Goal: Transaction & Acquisition: Purchase product/service

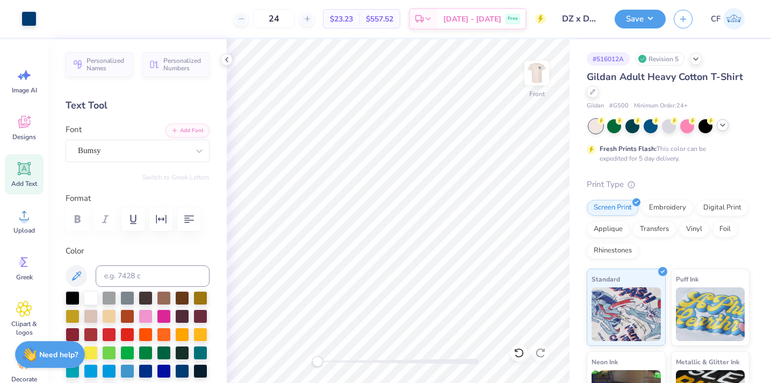
click at [723, 127] on icon at bounding box center [722, 125] width 9 height 9
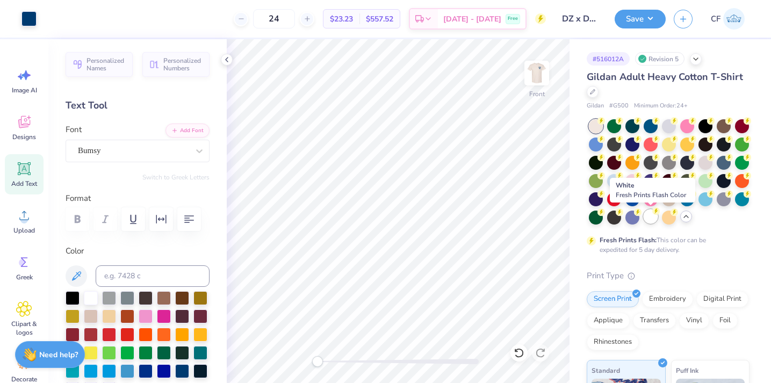
click at [651, 218] on div at bounding box center [651, 216] width 14 height 14
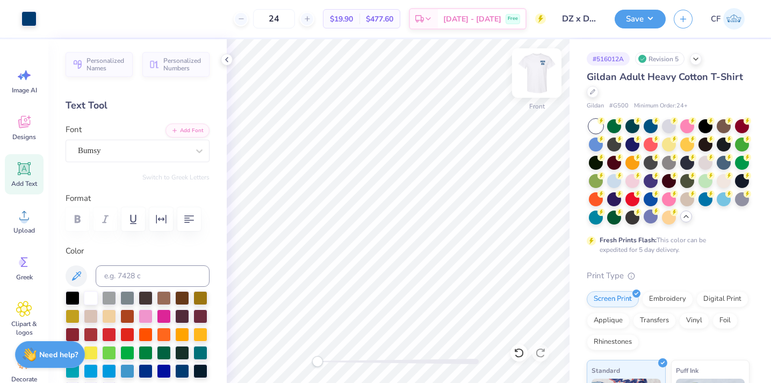
click at [532, 79] on img at bounding box center [536, 73] width 43 height 43
click at [530, 76] on img at bounding box center [536, 73] width 43 height 43
click at [707, 166] on div at bounding box center [705, 162] width 14 height 14
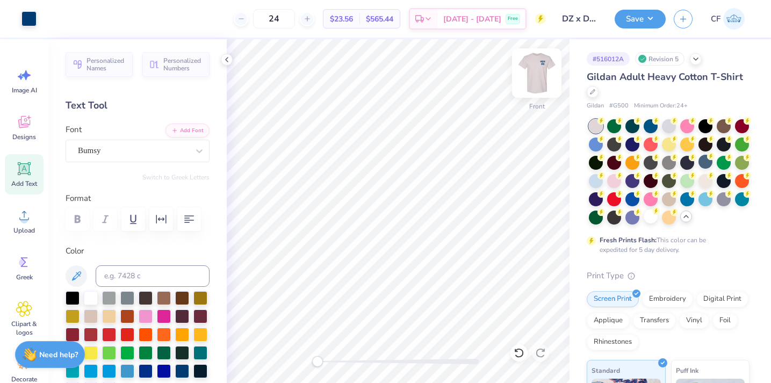
click at [526, 64] on img at bounding box center [536, 73] width 43 height 43
click at [531, 69] on img at bounding box center [536, 73] width 43 height 43
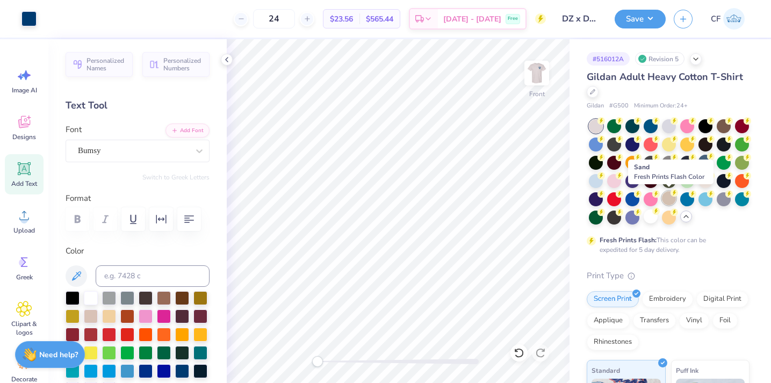
click at [668, 199] on div at bounding box center [669, 198] width 14 height 14
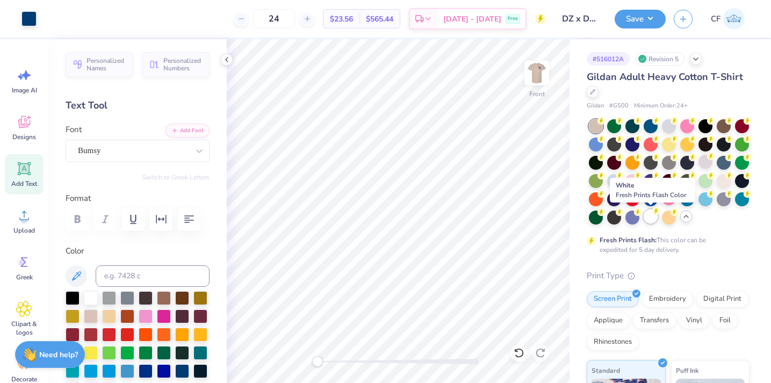
click at [653, 215] on div at bounding box center [651, 216] width 14 height 14
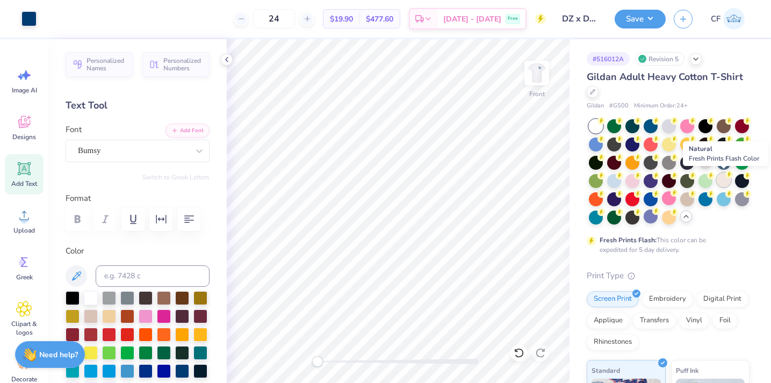
click at [720, 181] on div at bounding box center [724, 180] width 14 height 14
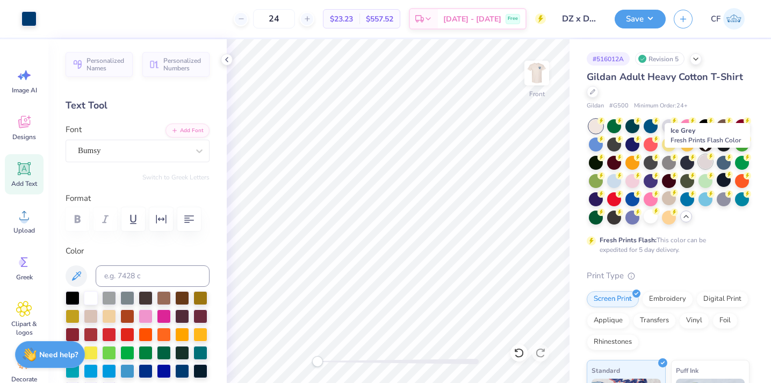
click at [702, 160] on div at bounding box center [705, 162] width 14 height 14
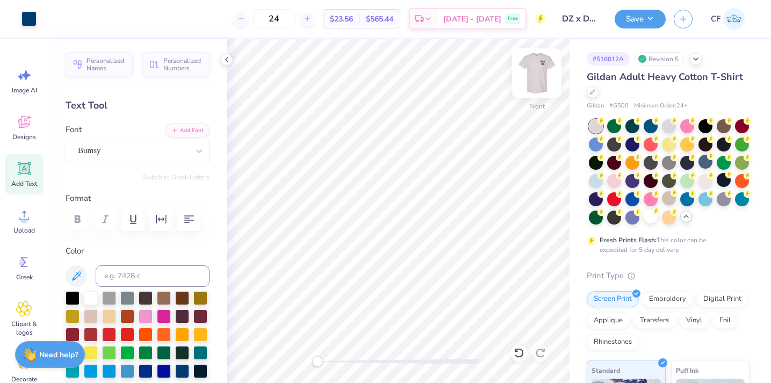
click at [539, 81] on img at bounding box center [536, 73] width 43 height 43
click at [28, 180] on span "Add Text" at bounding box center [24, 183] width 26 height 9
type textarea "DELTA TAU DELTA"
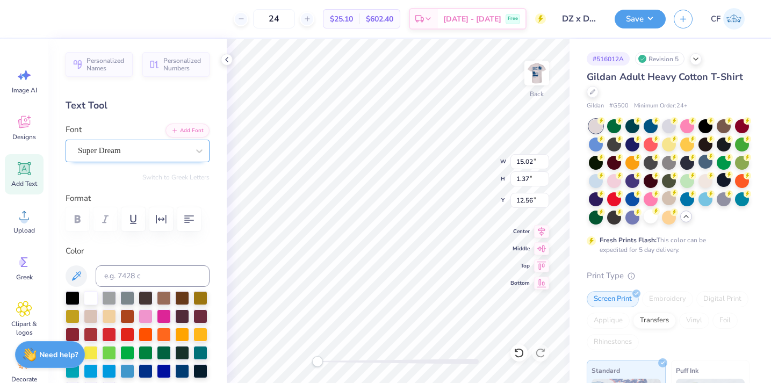
click at [169, 147] on div "Super Dream" at bounding box center [133, 150] width 113 height 17
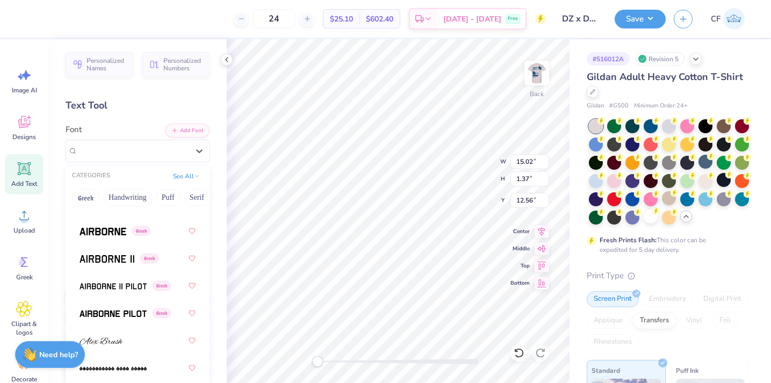
scroll to position [286, 0]
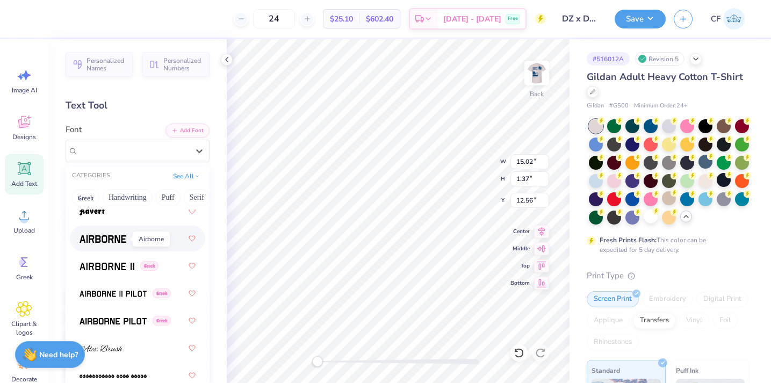
click at [112, 241] on img at bounding box center [103, 239] width 47 height 8
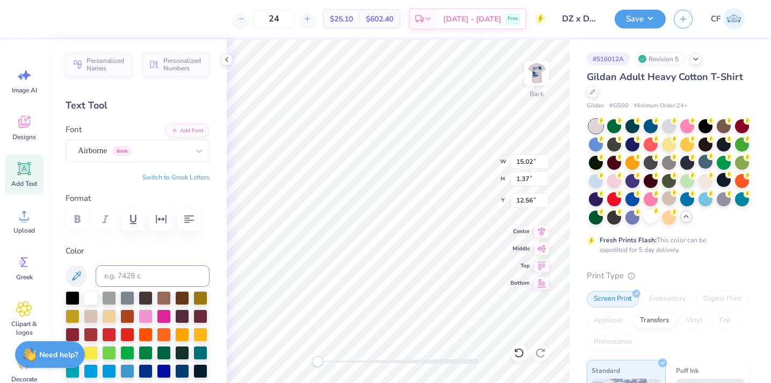
click at [187, 185] on div "Personalized Names Personalized Numbers Text Tool Add Font Font Airborne Greek …" at bounding box center [137, 211] width 178 height 344
click at [187, 183] on div "Personalized Names Personalized Numbers Text Tool Add Font Font Airborne Greek …" at bounding box center [137, 211] width 178 height 344
click at [186, 177] on button "Switch to Greek Letters" at bounding box center [175, 177] width 67 height 9
type textarea "ΔΤΔ"
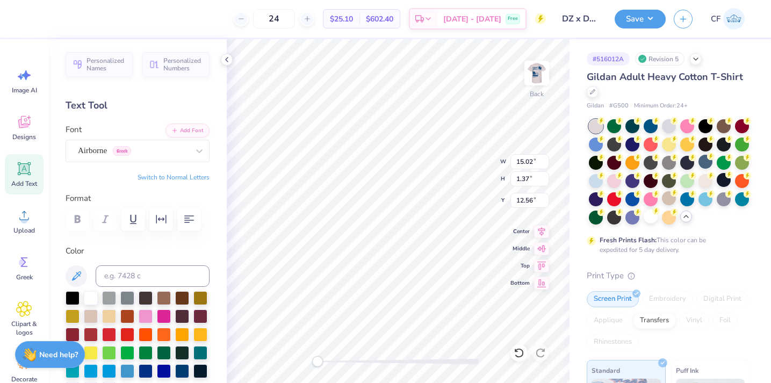
scroll to position [0, 0]
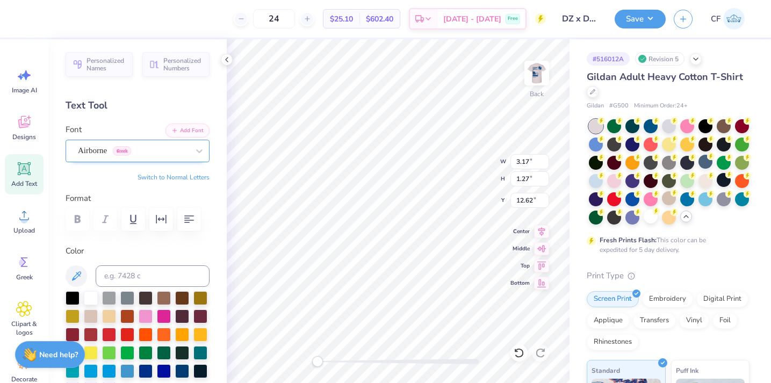
click at [179, 155] on div "Airborne Greek" at bounding box center [133, 150] width 113 height 17
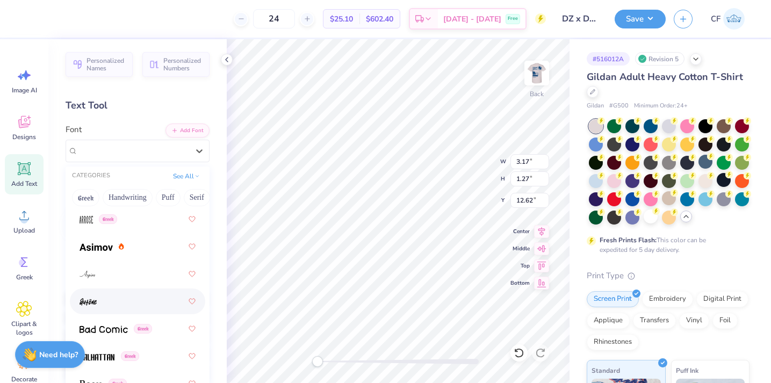
scroll to position [622, 0]
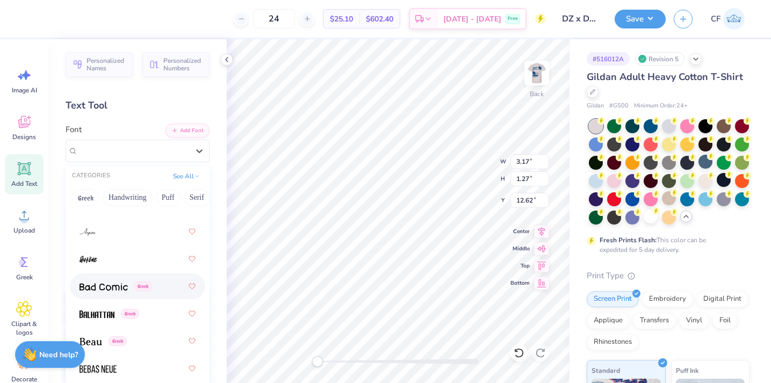
click at [118, 293] on div "Greek" at bounding box center [138, 286] width 116 height 19
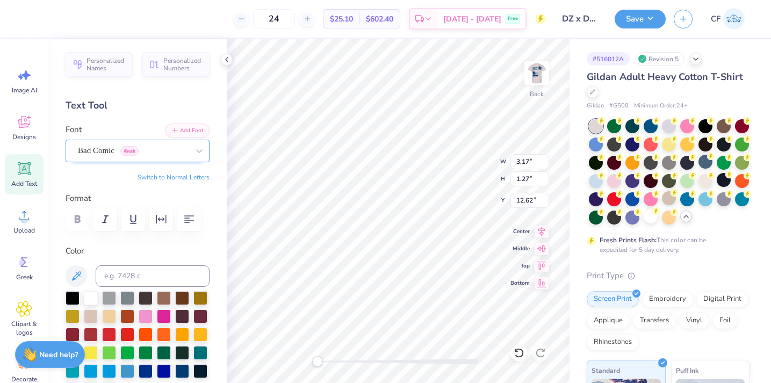
click at [100, 160] on div "Bad Comic Greek" at bounding box center [138, 151] width 144 height 23
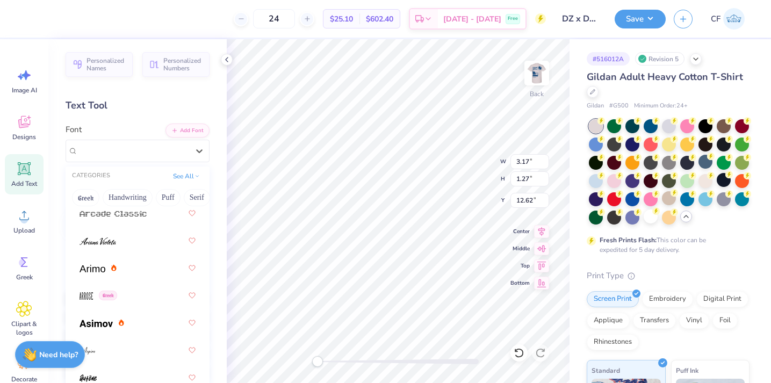
scroll to position [696, 0]
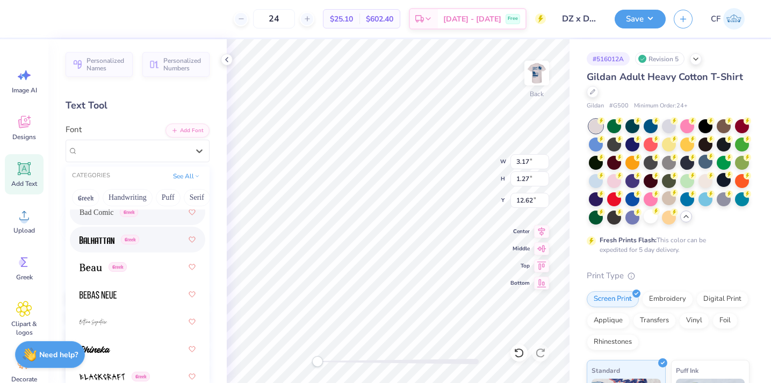
click at [145, 249] on div "Greek" at bounding box center [138, 239] width 116 height 19
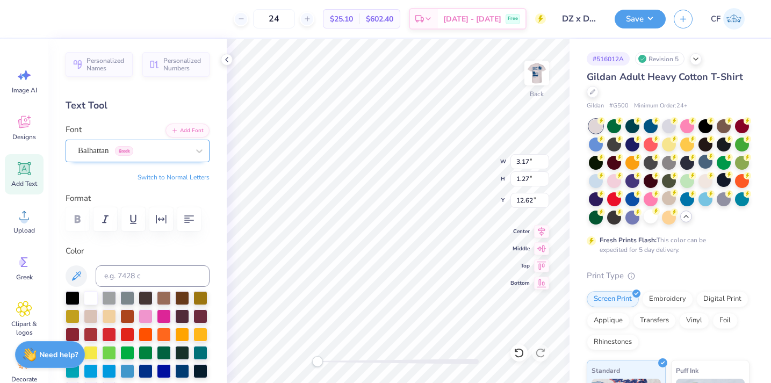
click at [170, 147] on div "Balhattan Greek" at bounding box center [133, 150] width 113 height 17
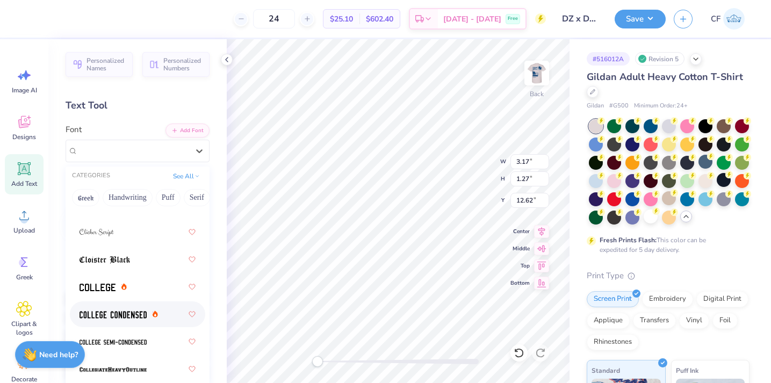
scroll to position [1964, 0]
click at [114, 294] on div at bounding box center [138, 286] width 116 height 19
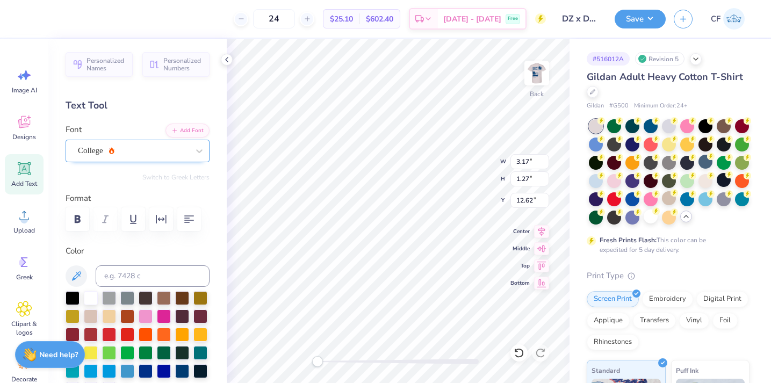
click at [184, 151] on div "College" at bounding box center [133, 150] width 113 height 17
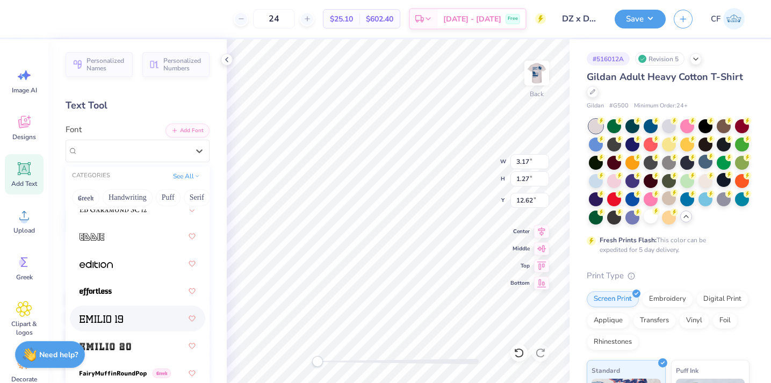
scroll to position [3065, 0]
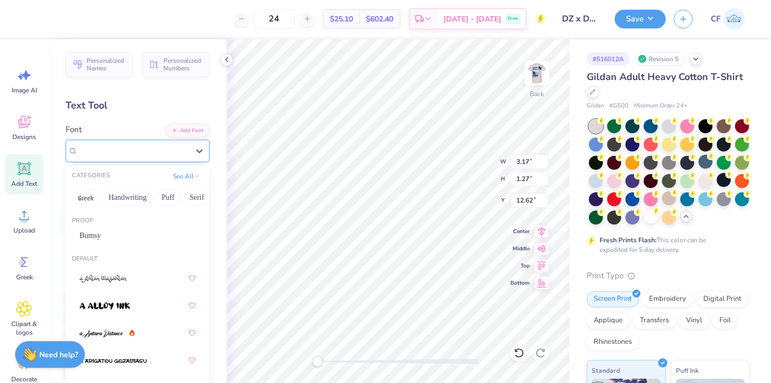
click at [179, 152] on div "College" at bounding box center [133, 150] width 113 height 17
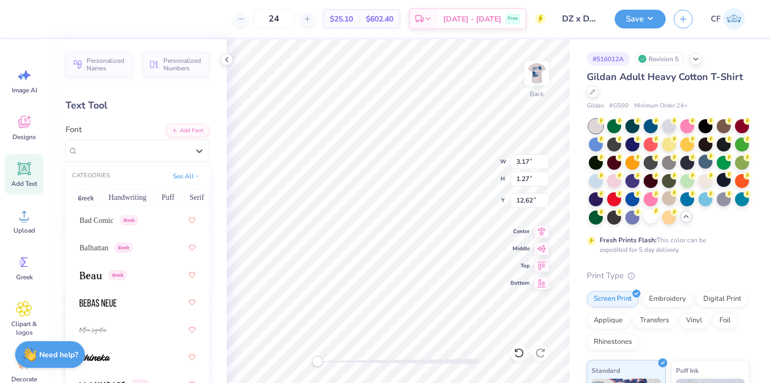
scroll to position [707, 0]
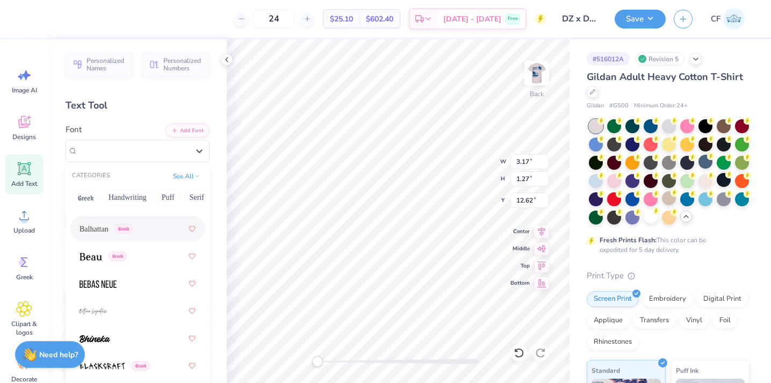
click at [148, 236] on div "Balhattan Greek" at bounding box center [138, 228] width 116 height 19
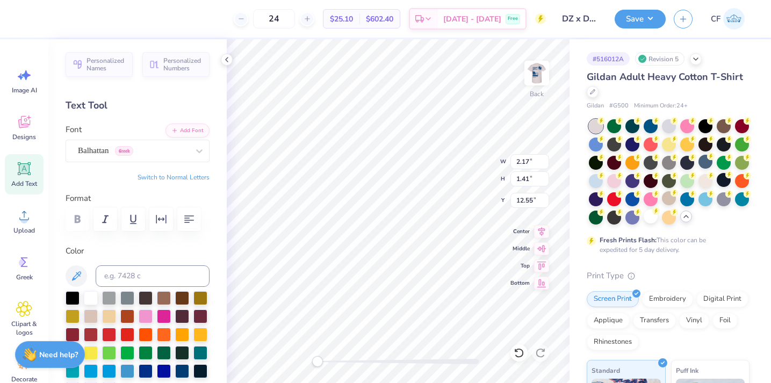
type textarea "ΔαΤ"
click at [166, 155] on div "Balhattan Greek" at bounding box center [133, 150] width 113 height 17
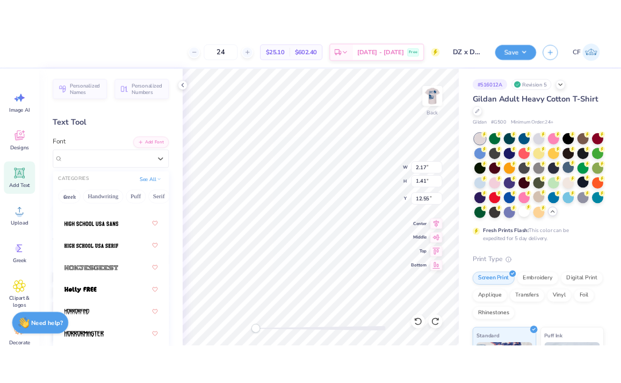
scroll to position [4028, 0]
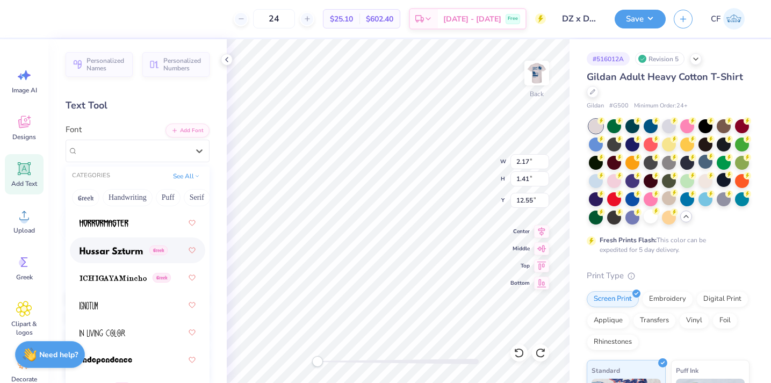
click at [133, 262] on div "Greek" at bounding box center [137, 250] width 135 height 26
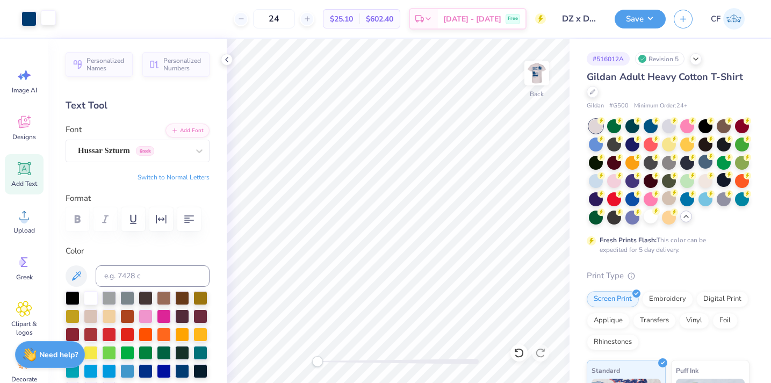
click at [48, 20] on div at bounding box center [48, 17] width 15 height 15
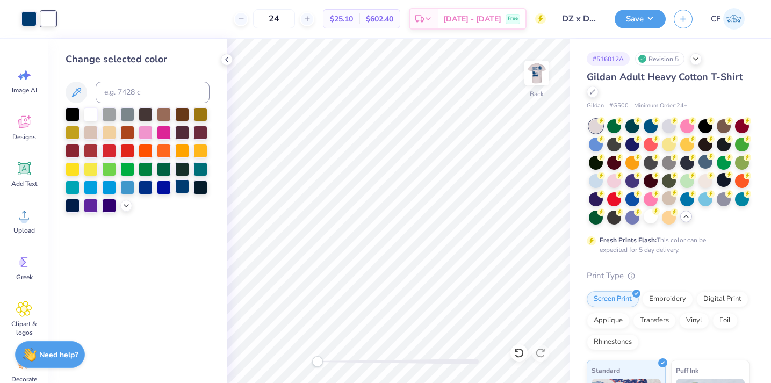
click at [177, 188] on div at bounding box center [182, 186] width 14 height 14
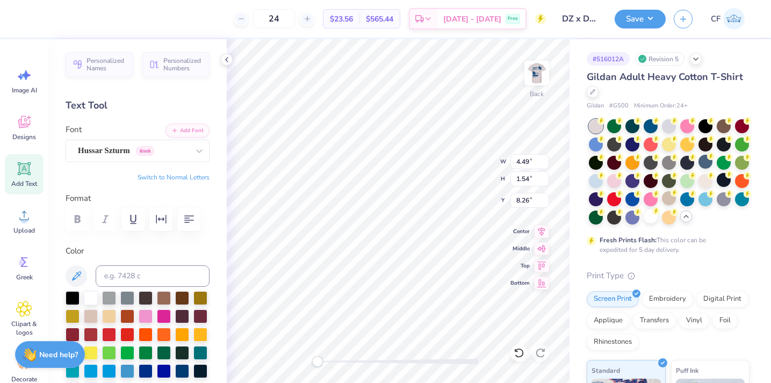
type textarea "χ"
click at [518, 355] on icon at bounding box center [519, 353] width 11 height 11
type textarea "ΔΖ"
type input "0.53"
type input "0.51"
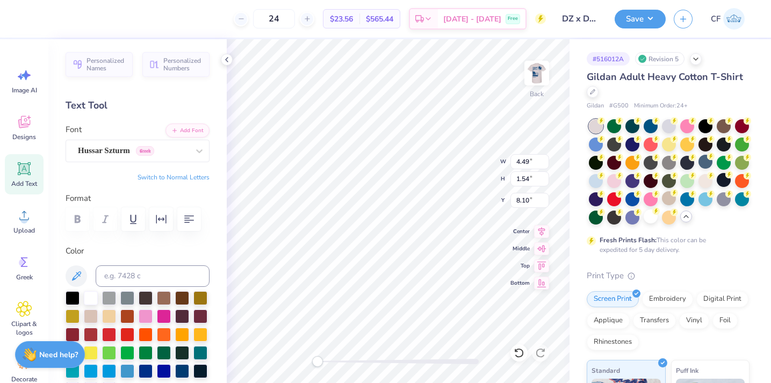
type input "4.28"
click at [537, 71] on img at bounding box center [536, 73] width 43 height 43
click at [538, 77] on img at bounding box center [536, 73] width 43 height 43
click at [642, 18] on button "Save" at bounding box center [640, 17] width 51 height 19
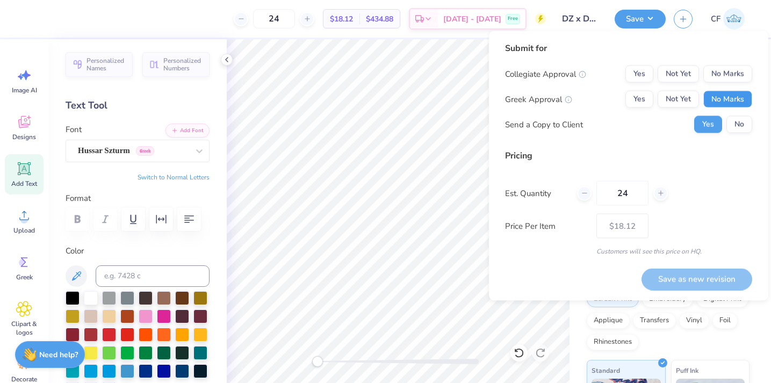
click at [724, 99] on button "No Marks" at bounding box center [727, 99] width 49 height 17
click at [651, 103] on button "Yes" at bounding box center [639, 99] width 28 height 17
click at [712, 76] on button "No Marks" at bounding box center [727, 74] width 49 height 17
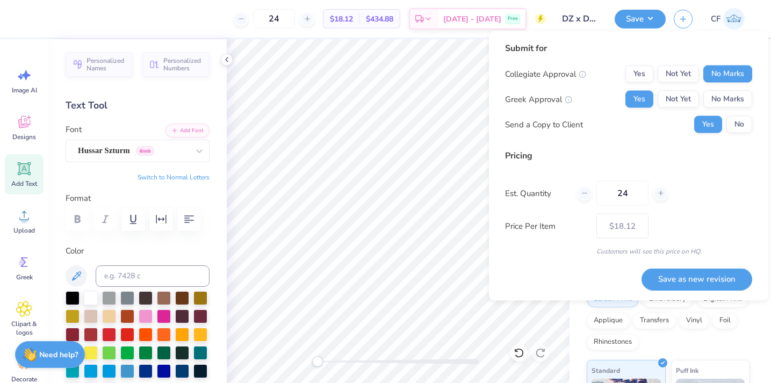
drag, startPoint x: 628, startPoint y: 198, endPoint x: 566, endPoint y: 198, distance: 62.8
click at [566, 198] on div "Est. Quantity 24" at bounding box center [628, 193] width 247 height 25
type input "30"
type input "$17.04"
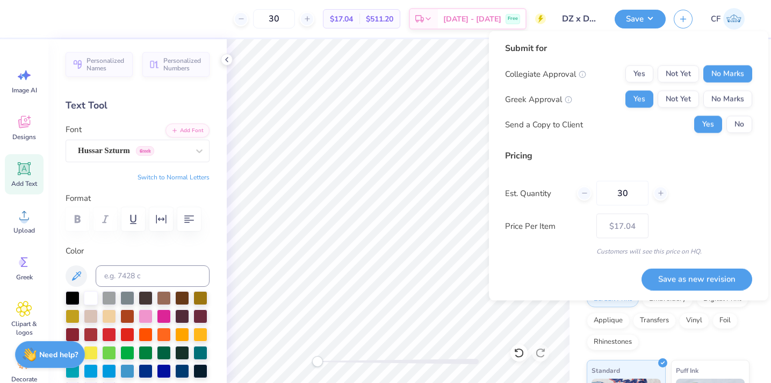
type input "3"
type input "0"
type input "060"
type input "60"
type input "$13.52"
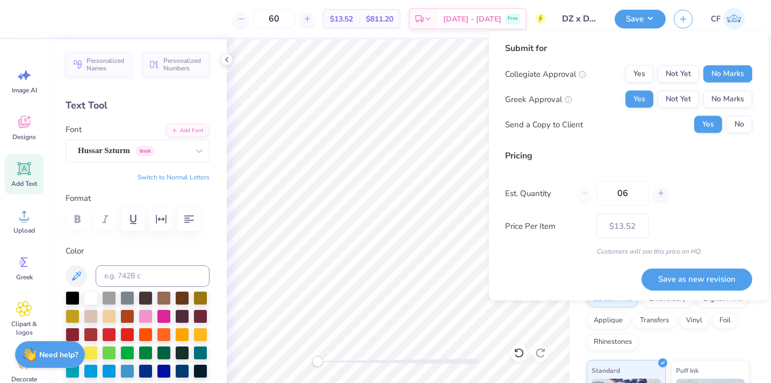
type input "0"
type input "069"
type input "69"
type input "– –"
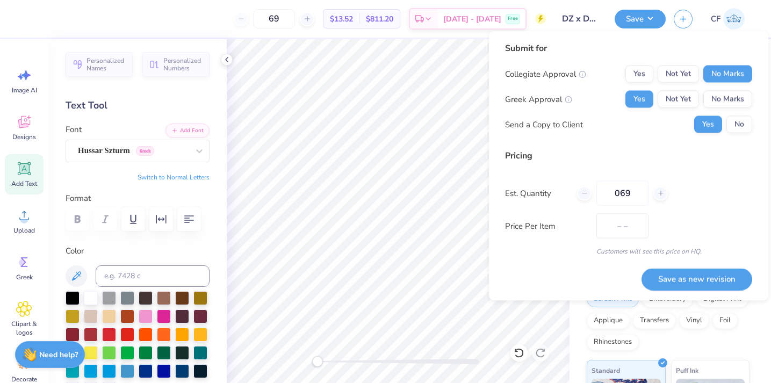
type input "06"
type input "$12.91"
type input "0"
type input "60"
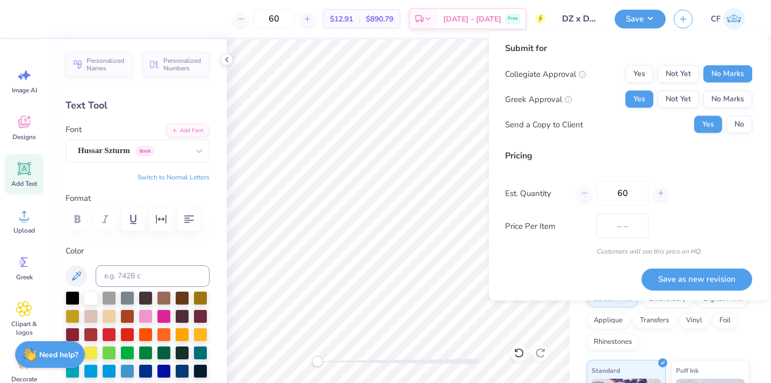
type input "$13.52"
type input "6"
type input "36"
type input "$15.97"
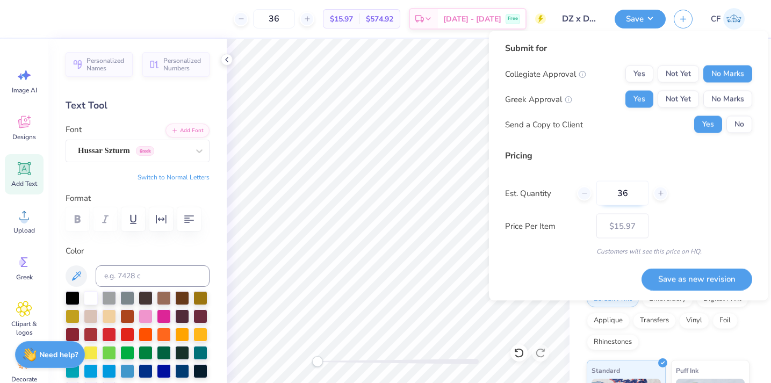
drag, startPoint x: 625, startPoint y: 192, endPoint x: 604, endPoint y: 193, distance: 21.0
click at [604, 193] on input "36" at bounding box center [622, 193] width 52 height 25
type input "24"
type input "$18.12"
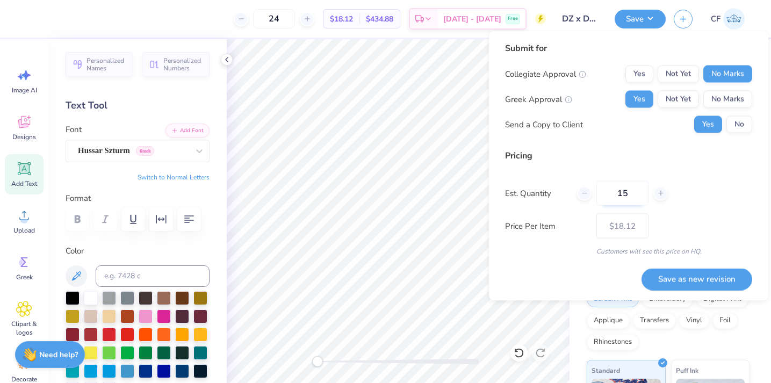
type input "14"
type input "$25.95"
type input "43"
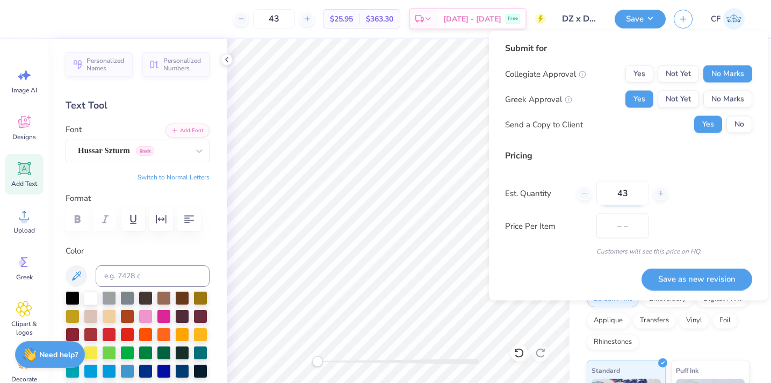
type input "$15.42"
type input "33"
type input "$16.66"
click at [573, 248] on div "Customers will see this price on HQ." at bounding box center [628, 252] width 247 height 10
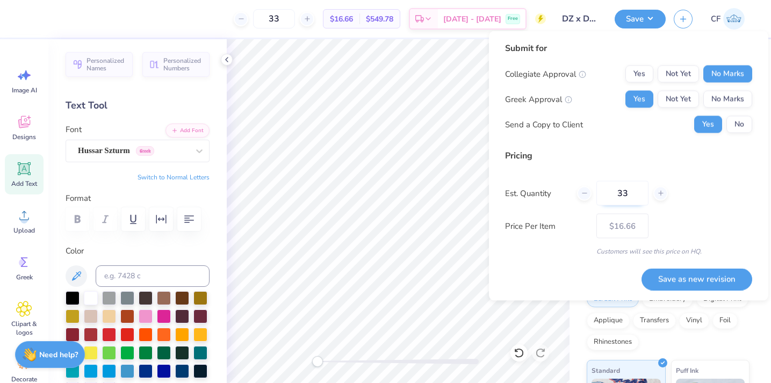
click at [627, 199] on input "33" at bounding box center [622, 193] width 52 height 25
type input "14"
type input "$25.95"
drag, startPoint x: 628, startPoint y: 197, endPoint x: 596, endPoint y: 196, distance: 31.7
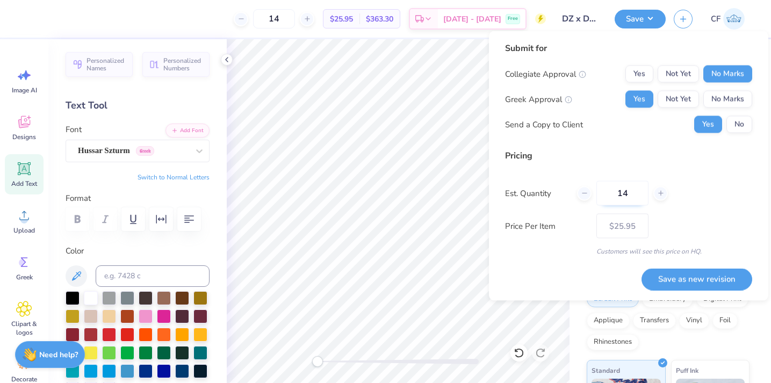
click at [599, 196] on input "14" at bounding box center [622, 193] width 52 height 25
type input "36"
type input "$15.97"
type input "36"
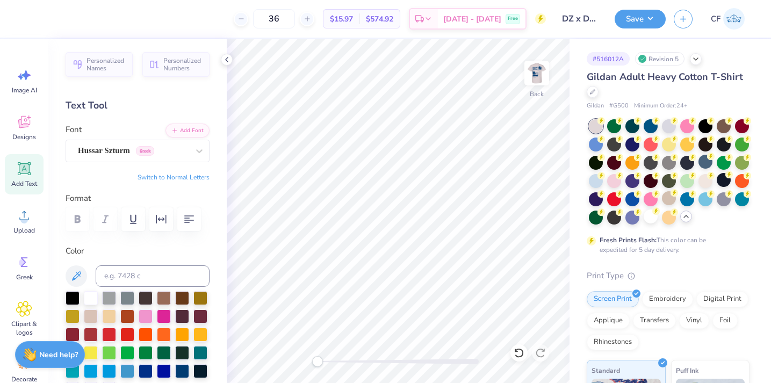
click at [33, 177] on div "Add Text" at bounding box center [24, 174] width 39 height 40
type textarea "DZ"
click at [393, 19] on span "$732.60" at bounding box center [379, 18] width 27 height 11
click at [359, 19] on div "$20.35 Per Item" at bounding box center [341, 19] width 36 height 18
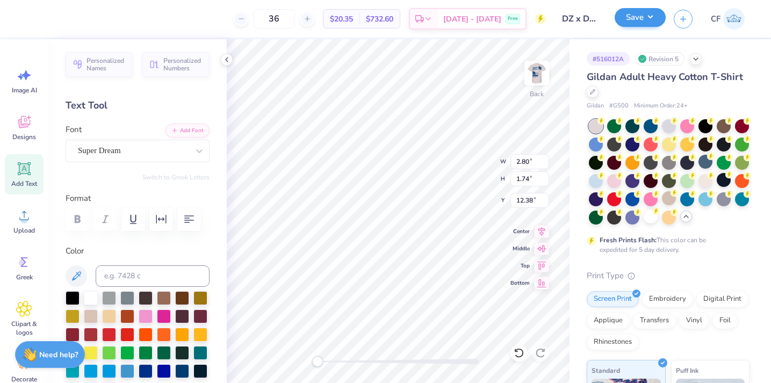
click at [630, 15] on button "Save" at bounding box center [640, 17] width 51 height 19
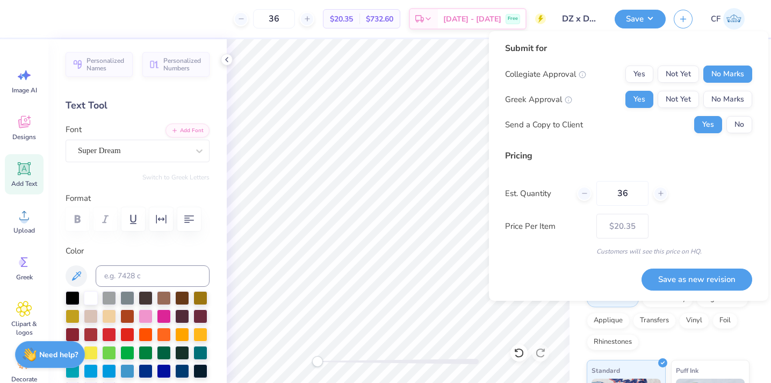
drag, startPoint x: 637, startPoint y: 185, endPoint x: 592, endPoint y: 185, distance: 45.1
click at [592, 185] on div "36" at bounding box center [622, 193] width 91 height 25
click at [619, 196] on input "36" at bounding box center [622, 193] width 52 height 25
type input "60"
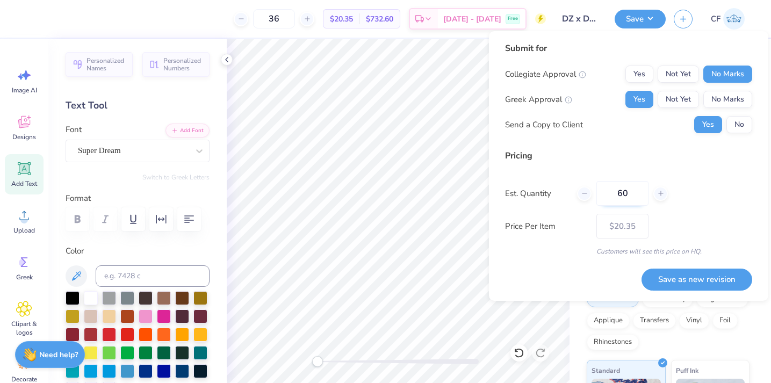
type input "60"
type input "$16.97"
drag, startPoint x: 629, startPoint y: 195, endPoint x: 604, endPoint y: 195, distance: 24.7
click at [604, 195] on input "60" at bounding box center [622, 193] width 52 height 25
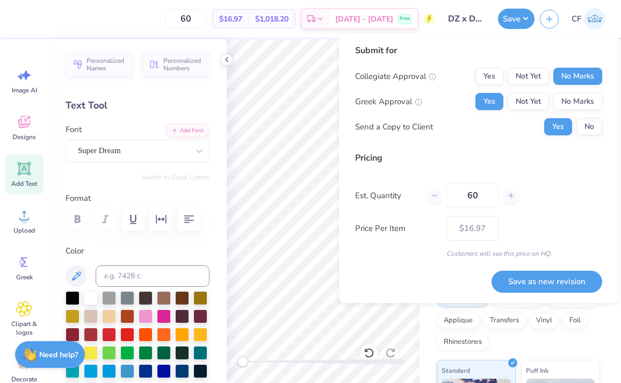
type input "60"
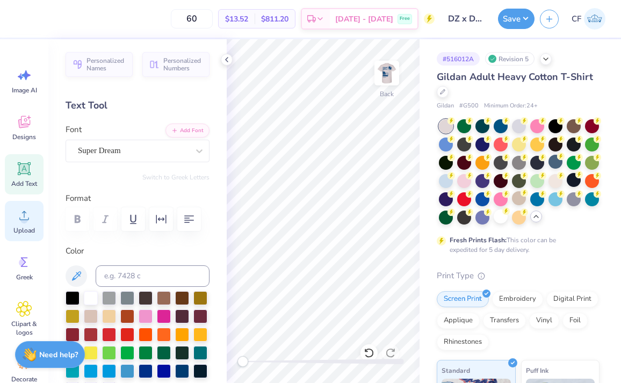
click at [25, 207] on div "Upload" at bounding box center [24, 221] width 39 height 40
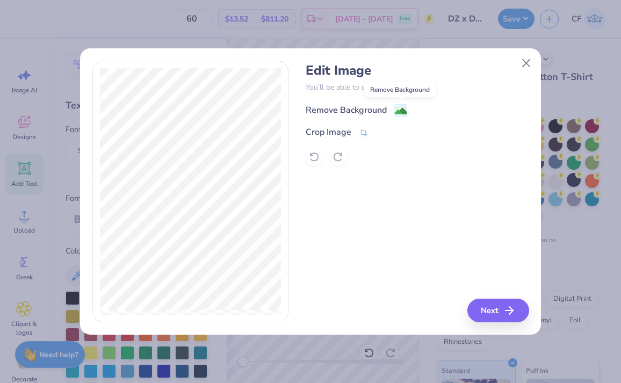
click at [398, 107] on image at bounding box center [401, 111] width 12 height 12
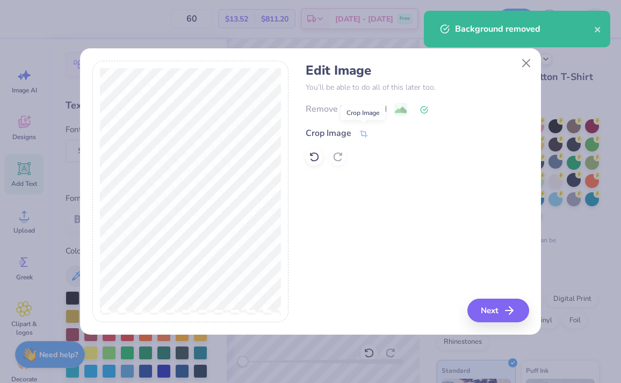
click at [362, 136] on icon at bounding box center [364, 134] width 10 height 10
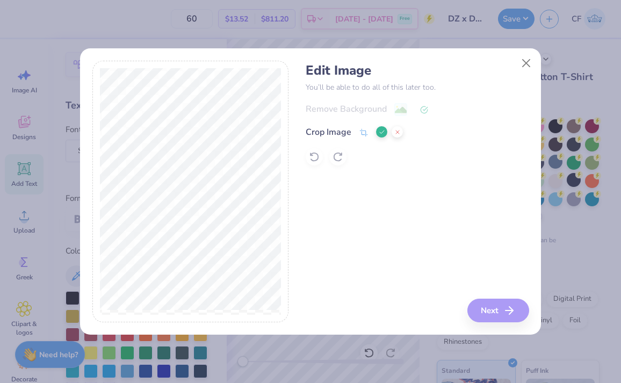
click at [379, 125] on div "Remove Background Crop Image" at bounding box center [417, 134] width 223 height 63
click at [379, 127] on button at bounding box center [381, 131] width 11 height 11
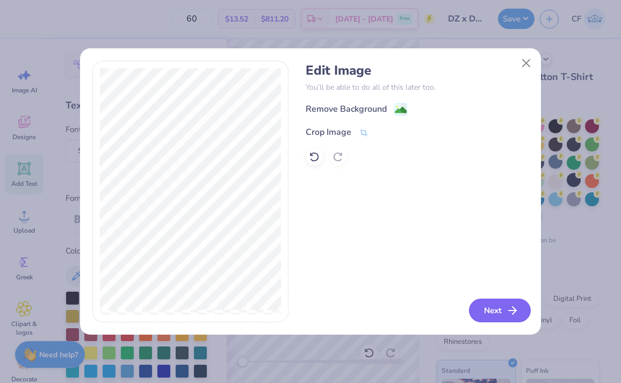
click at [509, 305] on icon "button" at bounding box center [512, 310] width 13 height 13
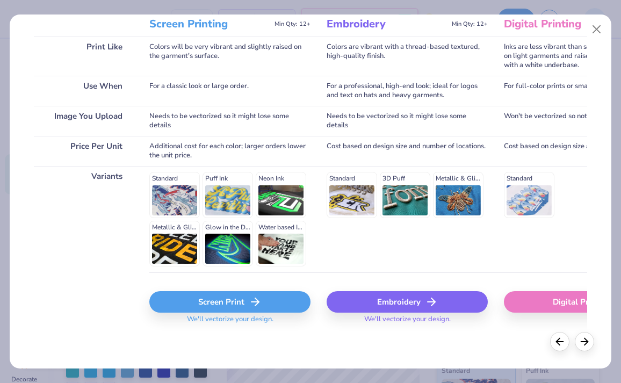
click at [213, 307] on div "Screen Print" at bounding box center [229, 301] width 161 height 21
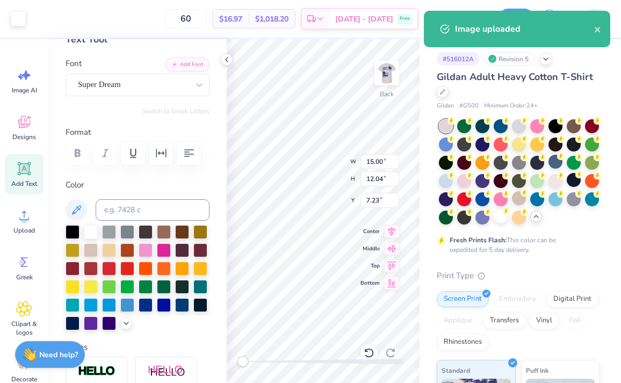
scroll to position [33, 0]
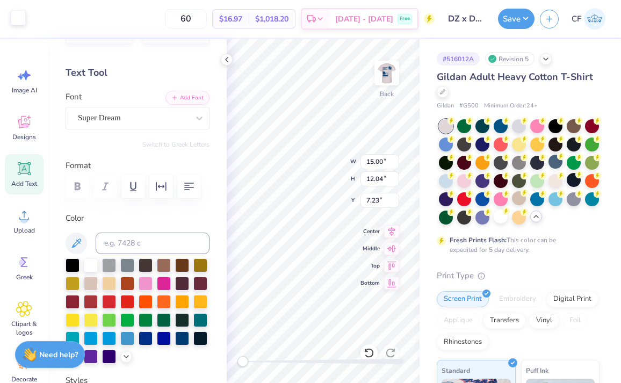
click at [18, 19] on div at bounding box center [18, 17] width 15 height 15
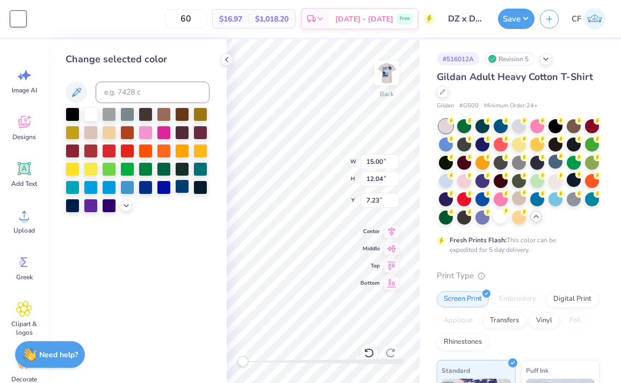
click at [181, 185] on div at bounding box center [182, 186] width 14 height 14
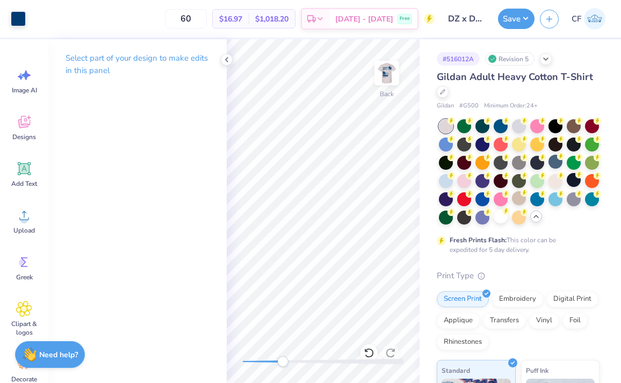
drag, startPoint x: 268, startPoint y: 365, endPoint x: 275, endPoint y: 365, distance: 7.0
click at [275, 365] on div at bounding box center [323, 361] width 161 height 11
click at [20, 169] on icon at bounding box center [24, 169] width 10 height 10
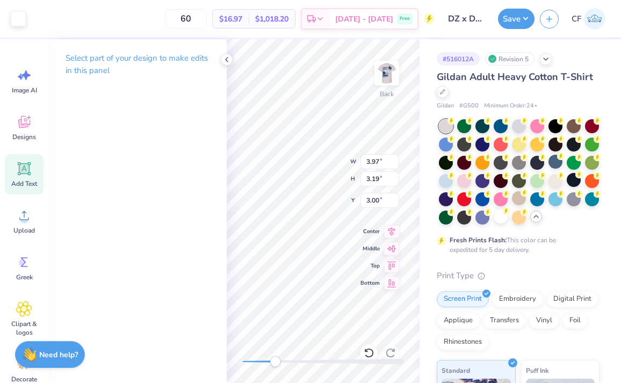
type input "6.00"
type input "1.74"
type input "12.38"
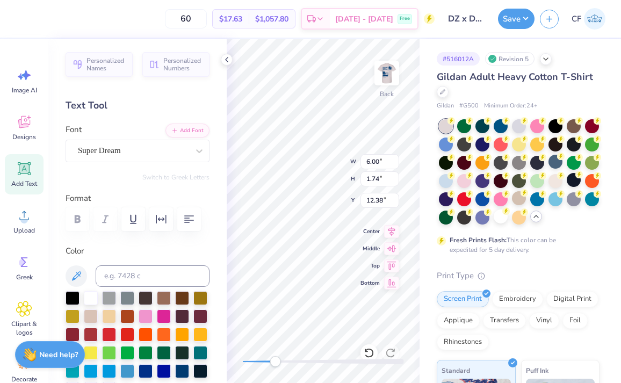
scroll to position [0, 0]
click at [35, 172] on div "Add Text" at bounding box center [24, 174] width 39 height 40
drag, startPoint x: 275, startPoint y: 360, endPoint x: 241, endPoint y: 359, distance: 34.4
click at [244, 359] on div "Accessibility label" at bounding box center [249, 361] width 11 height 11
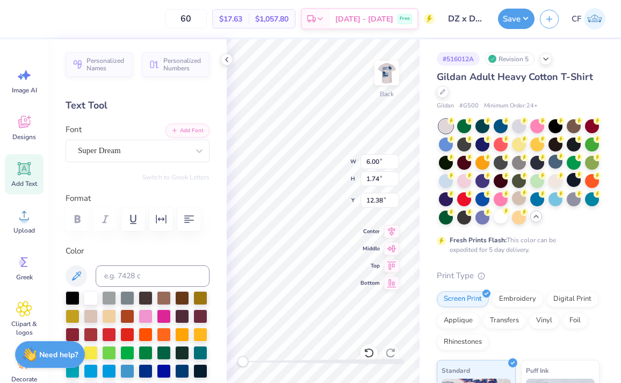
type textarea "DELTA ZETA"
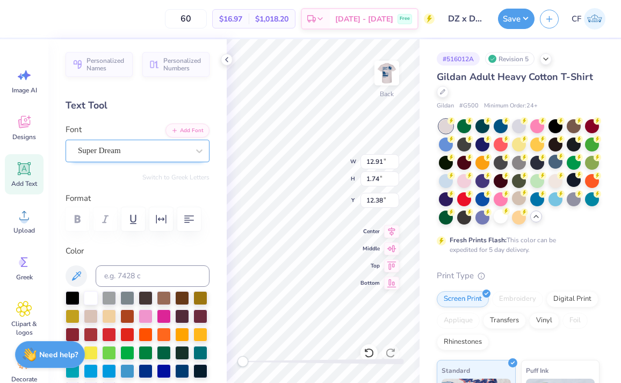
click at [153, 148] on div "Super Dream" at bounding box center [133, 150] width 113 height 17
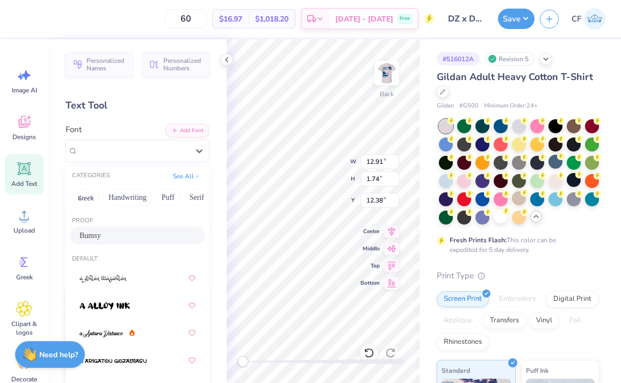
click at [144, 230] on div "Bumsy" at bounding box center [137, 236] width 135 height 18
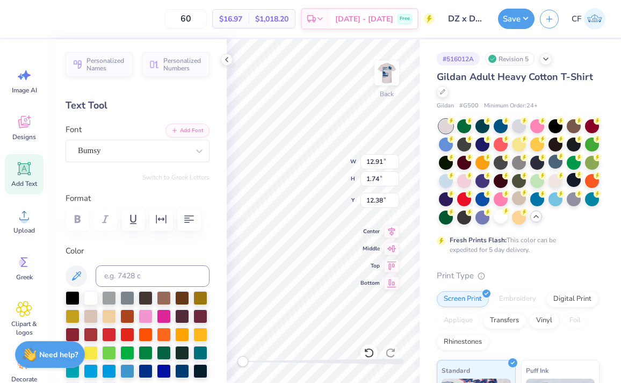
scroll to position [0, 2]
click at [364, 233] on div "Back W 15.02 15.02 " H 1.69 1.69 " Y 12.41 12.41 " Center Middle Top Bottom" at bounding box center [323, 211] width 193 height 344
click at [308, 360] on div at bounding box center [323, 361] width 161 height 5
click at [229, 61] on icon at bounding box center [226, 59] width 9 height 9
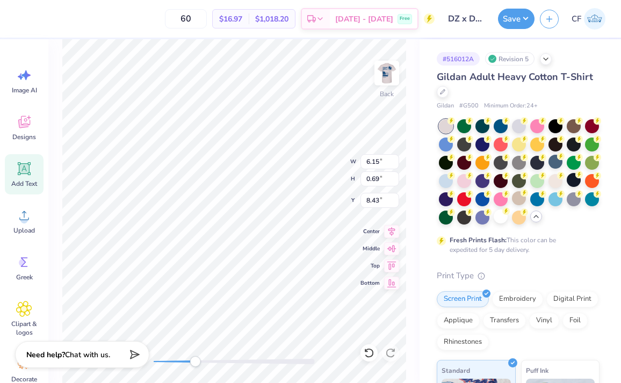
click at [195, 362] on div at bounding box center [234, 361] width 161 height 5
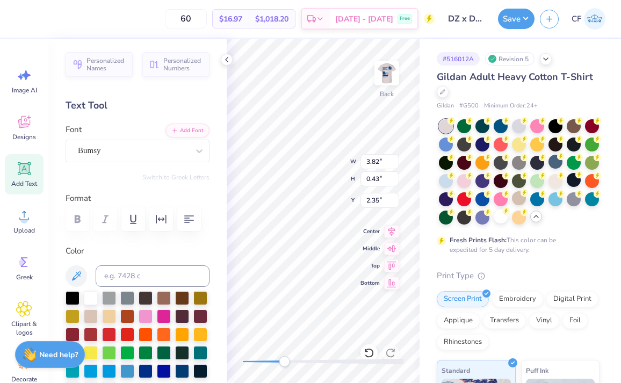
scroll to position [0, 0]
type textarea "d"
type textarea "DELTA TAU DELTA"
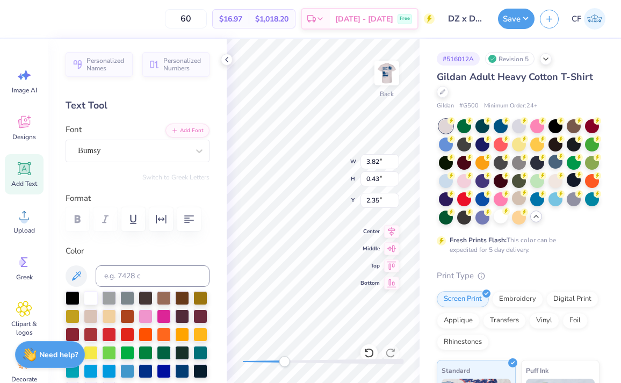
type textarea "HOMECOMING 2025"
drag, startPoint x: 283, startPoint y: 360, endPoint x: 268, endPoint y: 360, distance: 15.0
click at [268, 360] on div "Accessibility label" at bounding box center [267, 361] width 11 height 11
drag, startPoint x: 266, startPoint y: 361, endPoint x: 252, endPoint y: 360, distance: 14.5
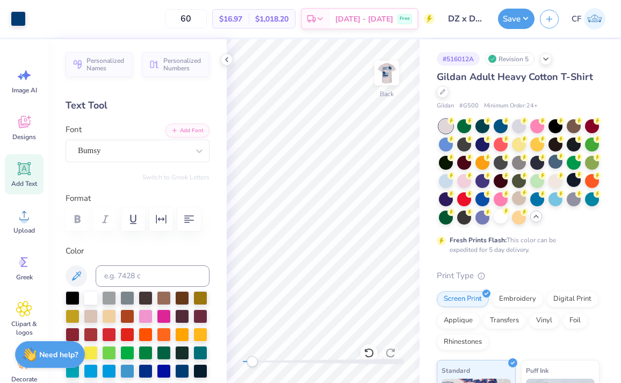
click at [252, 360] on div "Accessibility label" at bounding box center [252, 361] width 11 height 11
click at [274, 355] on div "Back W 4.00 4.00 " H 0.28 0.28 " Y 6.41 6.41 " Center Middle Top Bottom" at bounding box center [323, 211] width 193 height 344
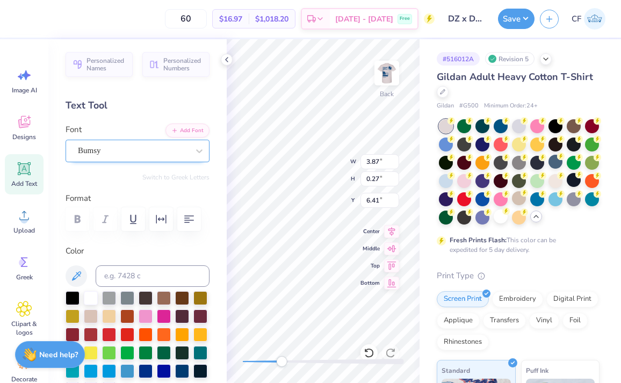
click at [161, 153] on div "Bumsy" at bounding box center [133, 150] width 113 height 17
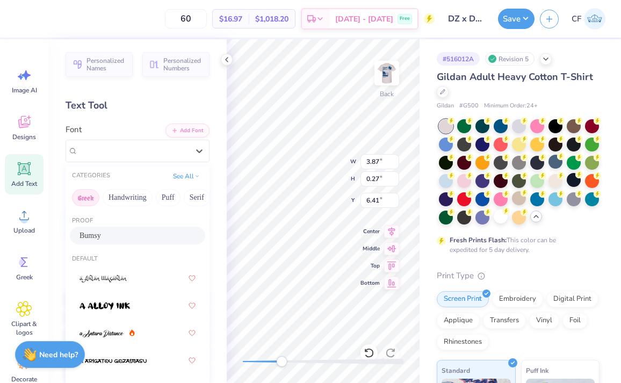
click at [96, 198] on button "Greek" at bounding box center [85, 197] width 27 height 17
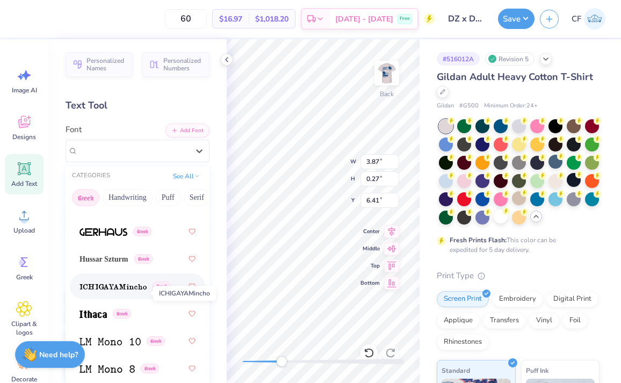
scroll to position [547, 0]
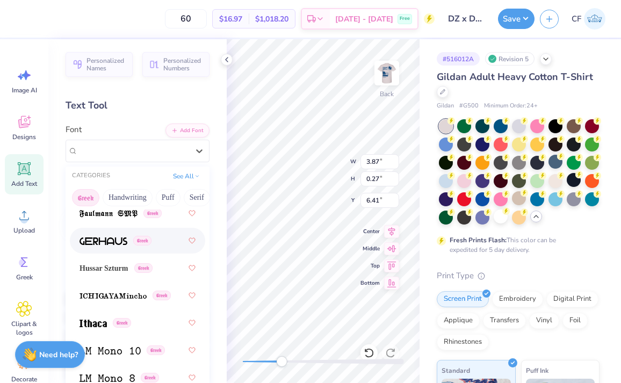
click at [111, 240] on img at bounding box center [104, 241] width 48 height 8
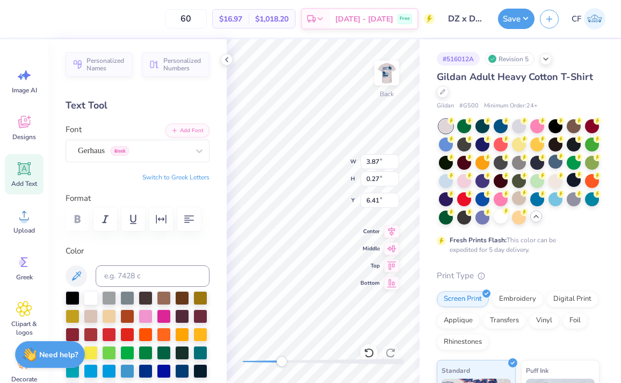
type textarea "d"
click at [192, 182] on div "Personalized Names Personalized Numbers Text Tool Add Font Font Gerhaus Greek S…" at bounding box center [137, 211] width 178 height 344
click at [192, 178] on button "Switch to Greek Letters" at bounding box center [175, 177] width 67 height 9
type textarea "δτδ δζ"
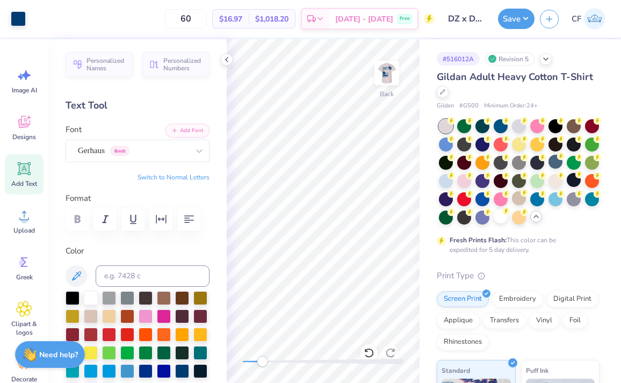
drag, startPoint x: 277, startPoint y: 363, endPoint x: 262, endPoint y: 363, distance: 14.5
click at [262, 363] on div "Accessibility label" at bounding box center [262, 361] width 11 height 11
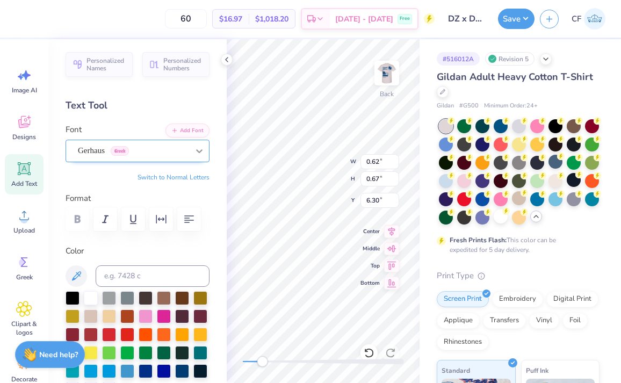
click at [197, 153] on icon at bounding box center [199, 151] width 11 height 11
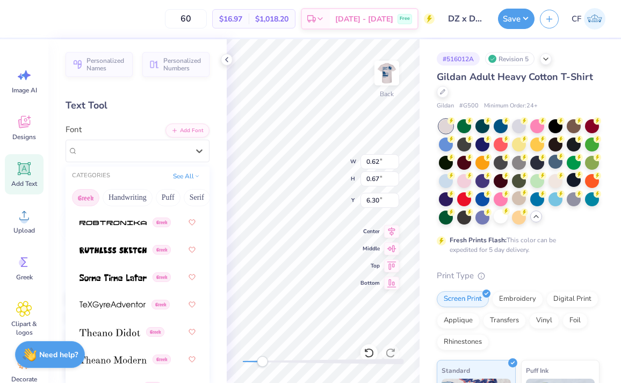
scroll to position [1006, 0]
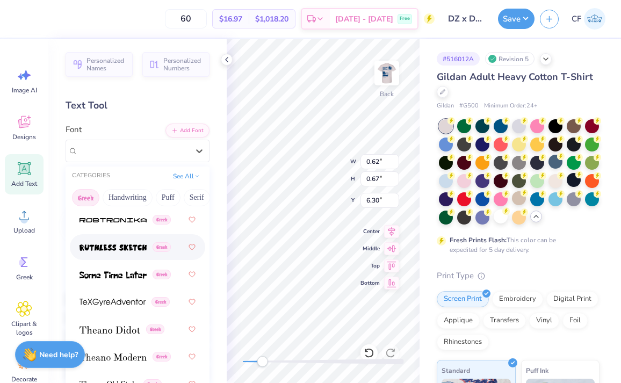
click at [100, 251] on img at bounding box center [113, 248] width 67 height 8
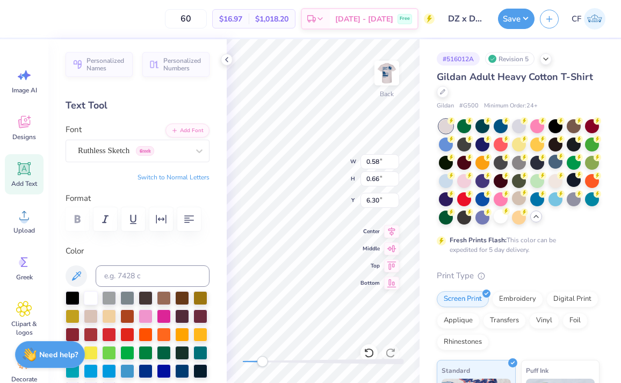
type textarea "α δζ"
click at [367, 356] on icon at bounding box center [369, 353] width 11 height 11
type input "1.82"
type input "2.09"
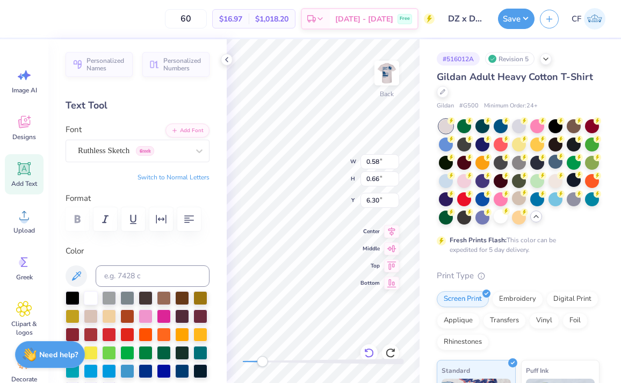
type input "6.59"
click at [89, 147] on span "Ruthless Sketch" at bounding box center [104, 150] width 52 height 12
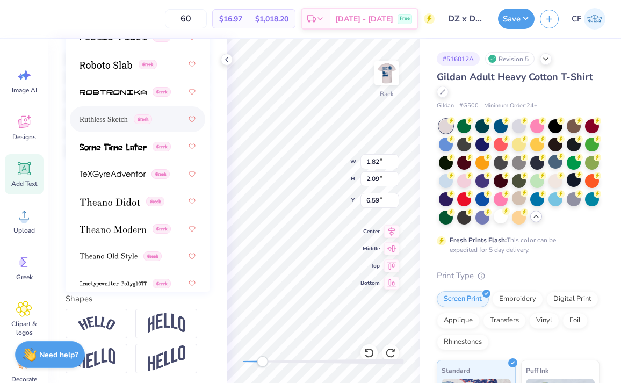
scroll to position [873, 0]
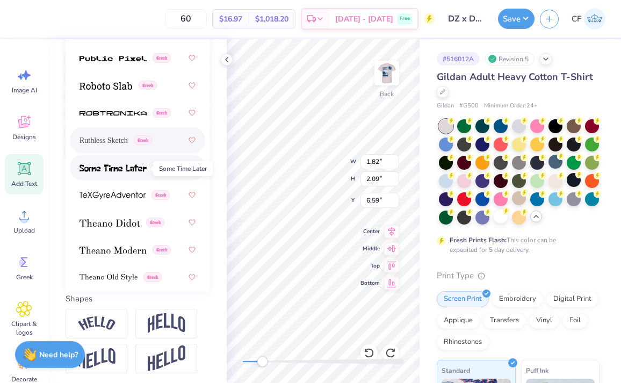
click at [113, 167] on img at bounding box center [113, 168] width 67 height 8
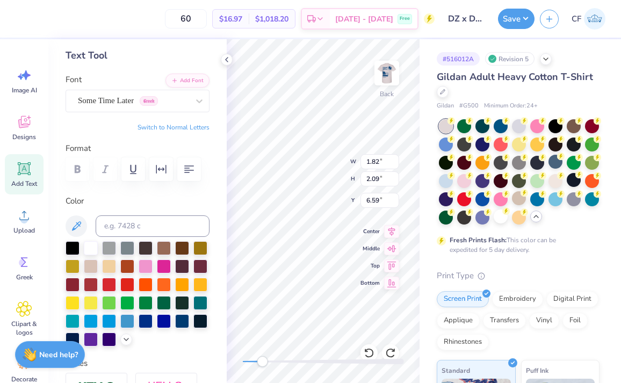
scroll to position [6, 0]
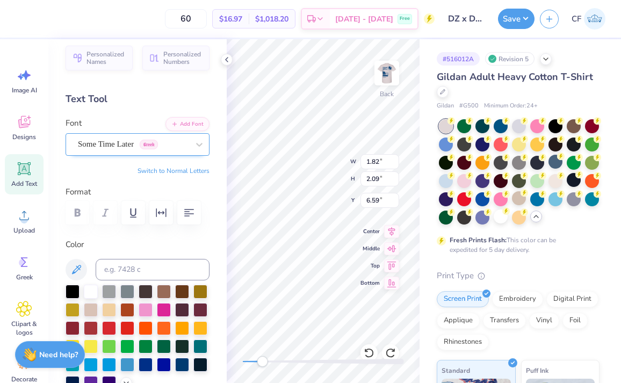
click at [109, 143] on span "Some Time Later" at bounding box center [106, 144] width 56 height 12
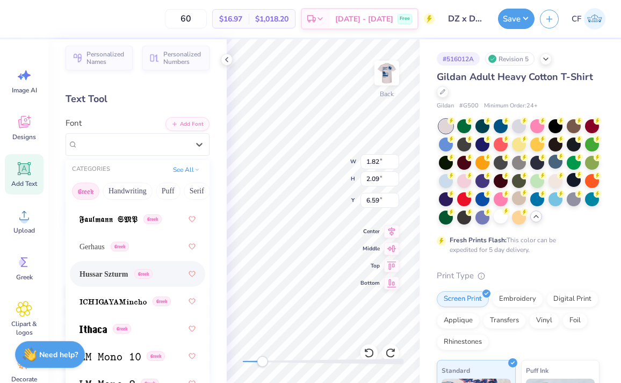
scroll to position [534, 0]
click at [111, 270] on span "Hussar Szturm" at bounding box center [104, 274] width 48 height 11
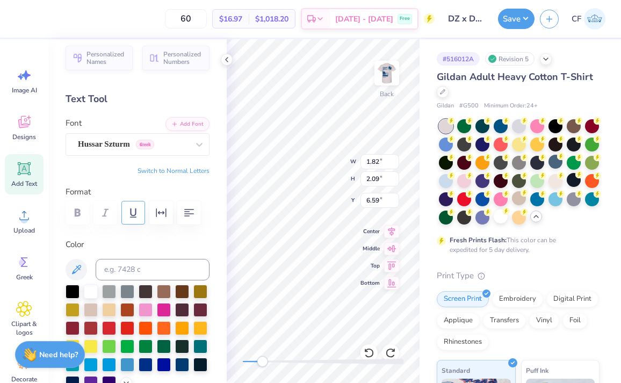
type textarea "δ"
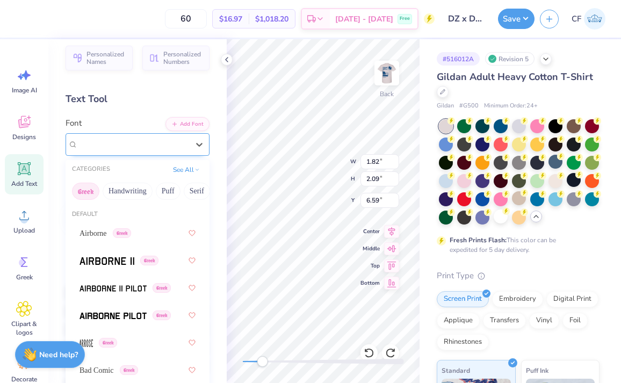
click at [100, 137] on div at bounding box center [133, 144] width 111 height 15
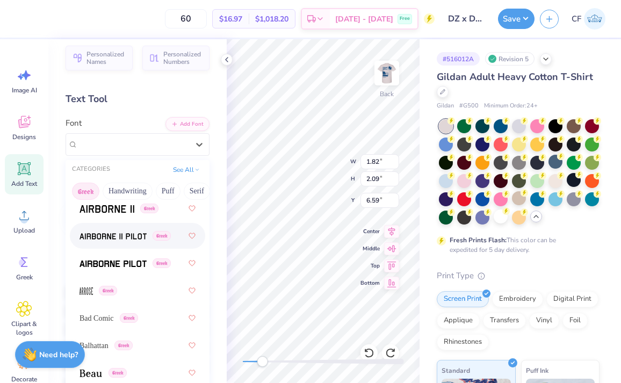
scroll to position [58, 0]
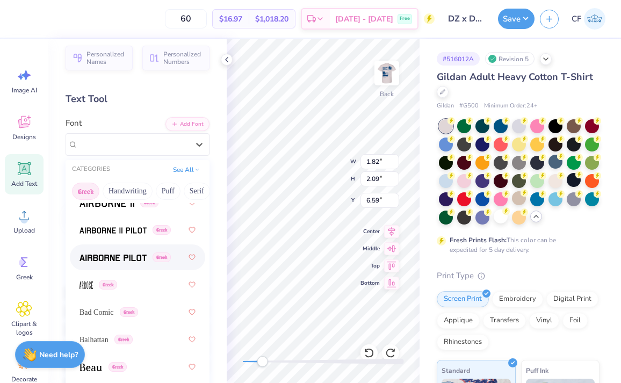
click at [107, 261] on img at bounding box center [113, 258] width 67 height 8
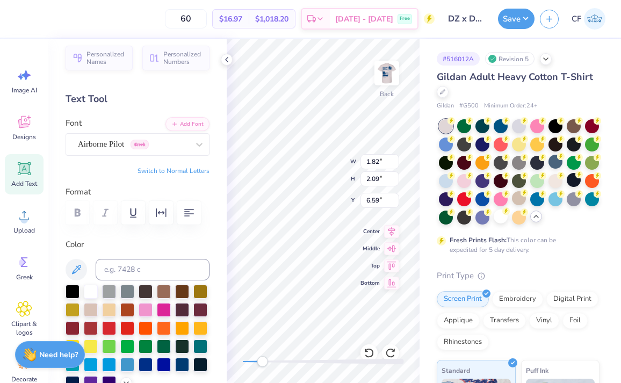
scroll to position [1, 0]
type textarea "δζ δτδ"
click at [112, 136] on div "Airborne Pilot Greek" at bounding box center [133, 144] width 113 height 17
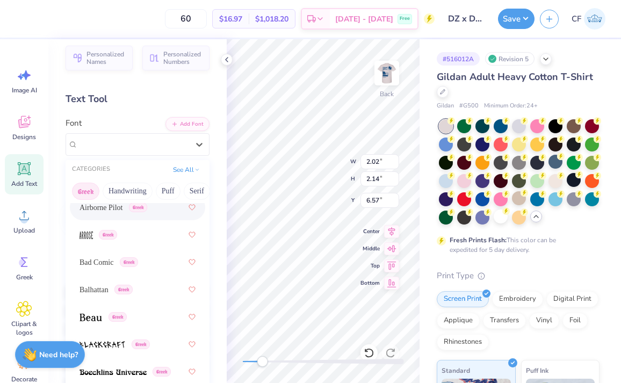
scroll to position [203, 0]
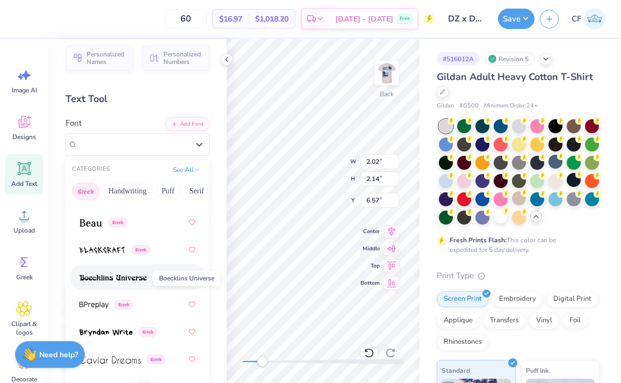
click at [121, 281] on img at bounding box center [113, 278] width 67 height 8
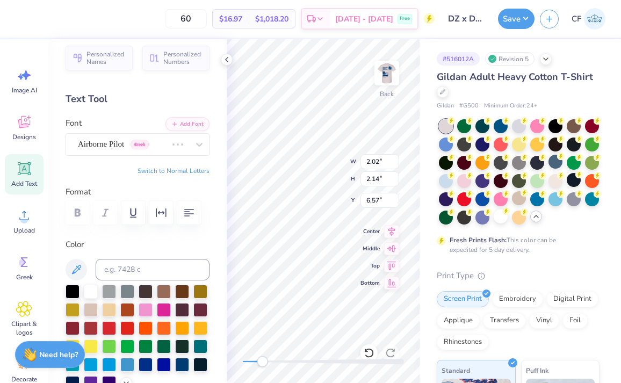
scroll to position [1, 0]
click at [132, 141] on span "Boecklins Universe" at bounding box center [109, 144] width 63 height 12
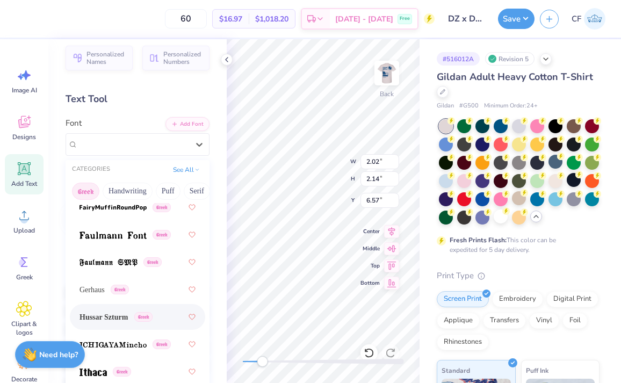
scroll to position [483, 0]
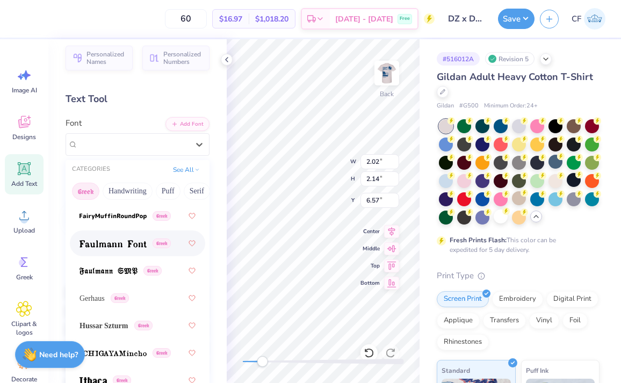
click at [112, 253] on div "Greek" at bounding box center [138, 243] width 116 height 19
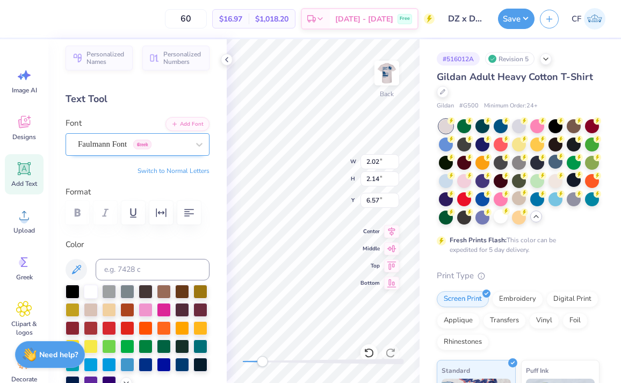
click at [111, 144] on span "Faulmann Font" at bounding box center [102, 144] width 49 height 12
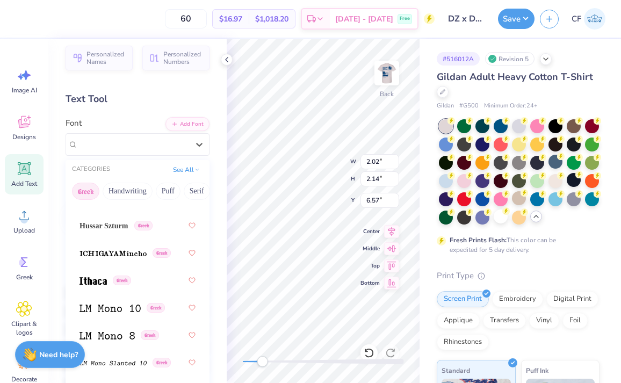
scroll to position [602, 0]
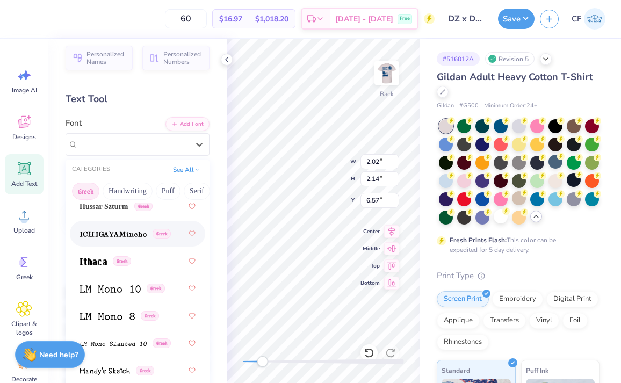
click at [98, 238] on img at bounding box center [113, 234] width 67 height 8
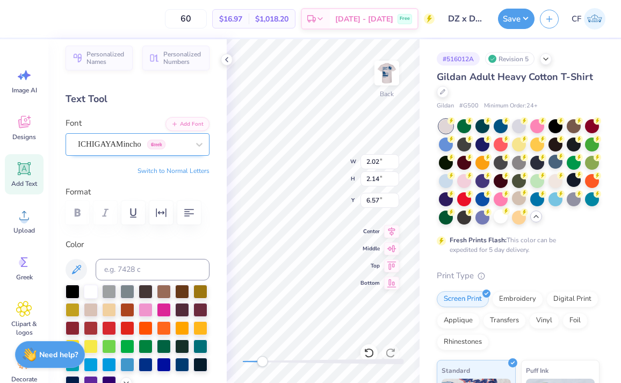
click at [114, 136] on div "ICHIGAYAMincho Greek" at bounding box center [133, 144] width 113 height 17
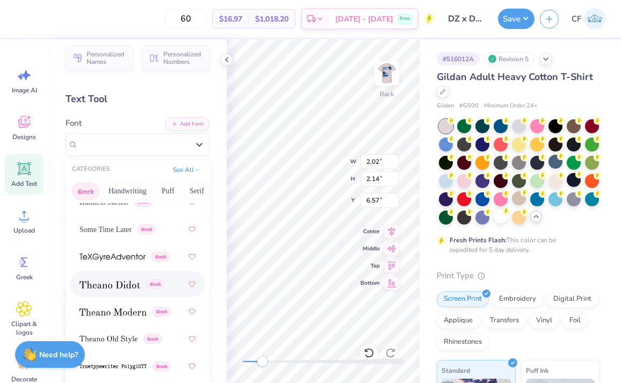
scroll to position [1044, 0]
click at [113, 292] on div "Greek" at bounding box center [138, 284] width 116 height 19
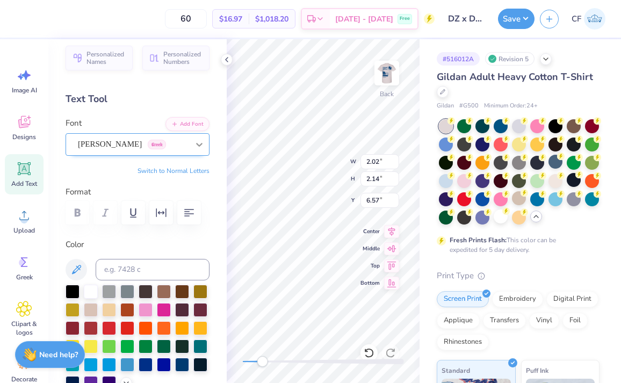
type textarea "ΔΖ ΔΤΔ"
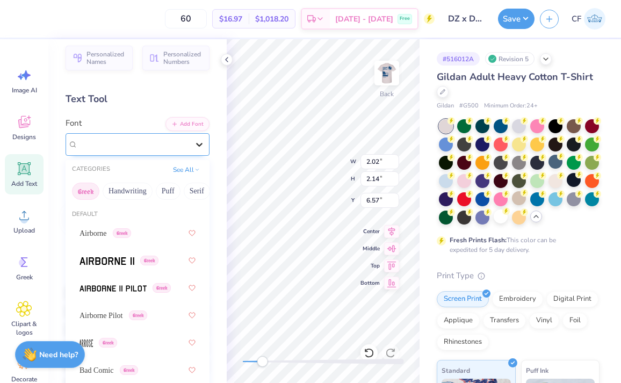
click at [192, 140] on div at bounding box center [199, 144] width 19 height 19
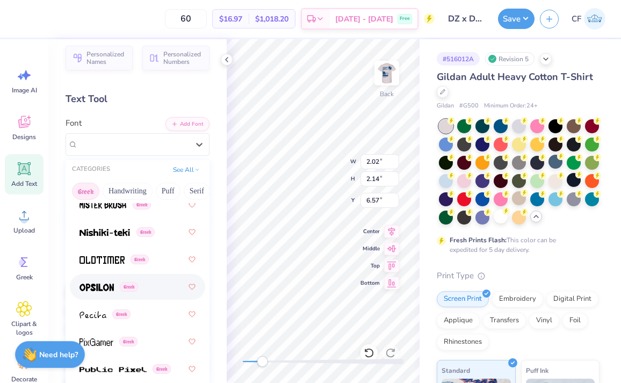
scroll to position [795, 0]
click at [98, 290] on img at bounding box center [97, 288] width 34 height 8
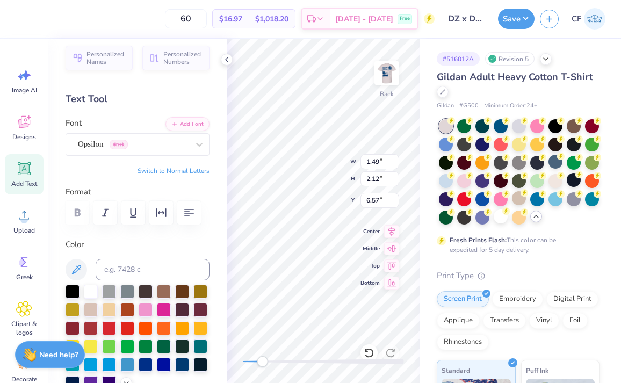
scroll to position [0, 1]
click at [171, 170] on button "Switch to Normal Letters" at bounding box center [174, 171] width 72 height 9
click at [171, 170] on button "Switch to Greek Letters" at bounding box center [175, 171] width 67 height 9
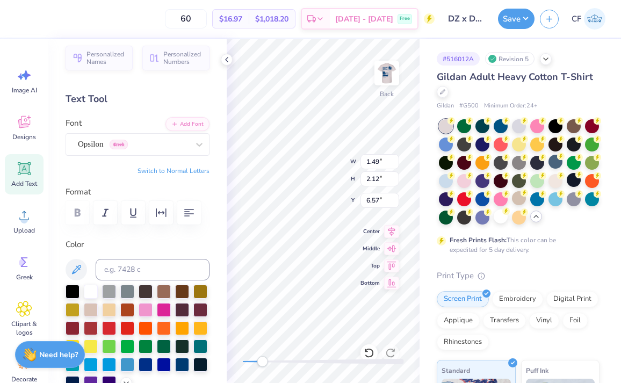
type textarea "ΔΖ. ΔΤΔ"
type textarea "ΔΖ. ΔΤΔ."
type input "1.49"
type input "2.12"
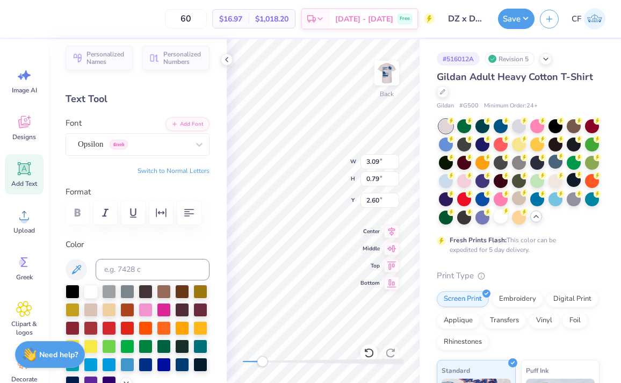
type input "6.57"
type input "3.97"
type input "3.19"
type input "3.00"
type input "3.98"
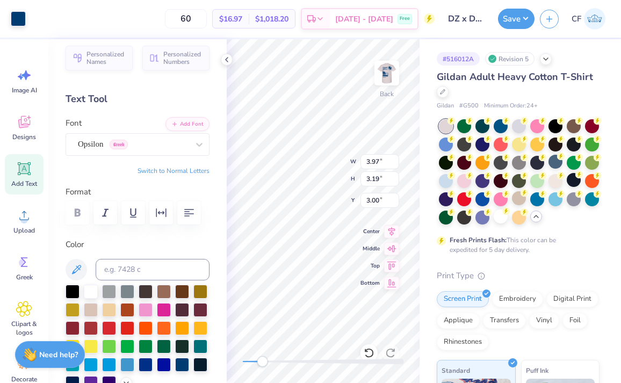
type input "0.96"
type input "1.71"
paste textarea "ΔΖ."
type textarea "ΔΤΔ. ΔΖ."
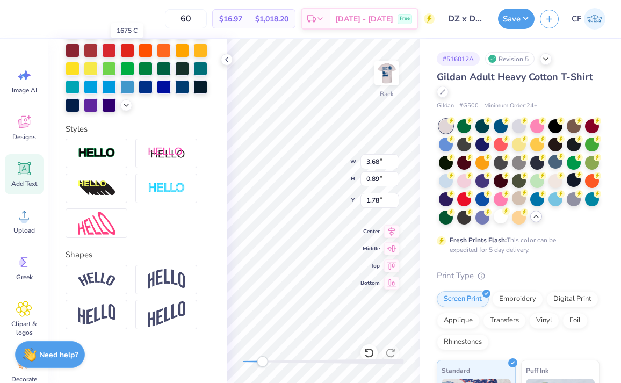
scroll to position [284, 0]
click at [99, 285] on img at bounding box center [97, 279] width 38 height 15
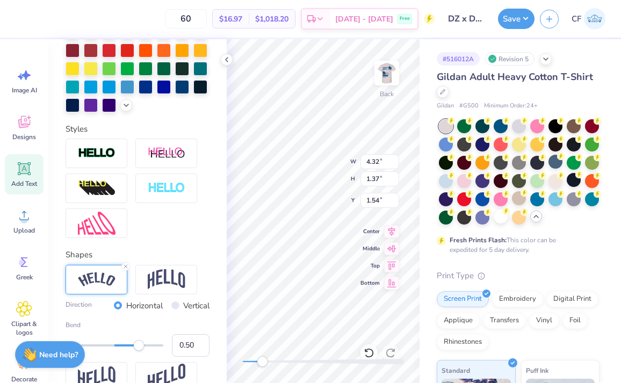
type input "3.97"
type input "3.19"
type input "3.00"
type textarea "ΔΤΔ. ΔΖ."
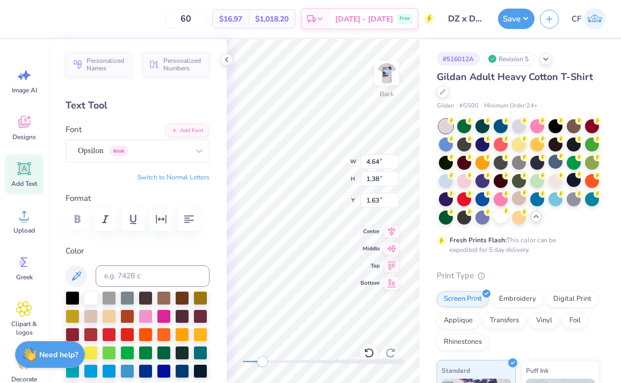
scroll to position [0, 0]
click at [167, 177] on button "Switch to Normal Letters" at bounding box center [174, 177] width 72 height 9
type textarea "homecoming 2025"
click at [184, 214] on icon "button" at bounding box center [189, 219] width 13 height 13
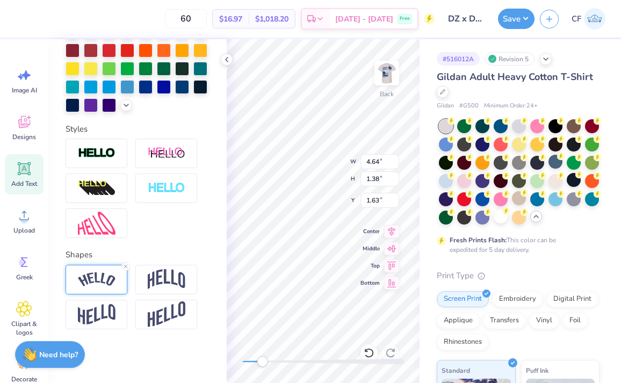
scroll to position [284, 0]
click at [102, 283] on img at bounding box center [97, 279] width 38 height 15
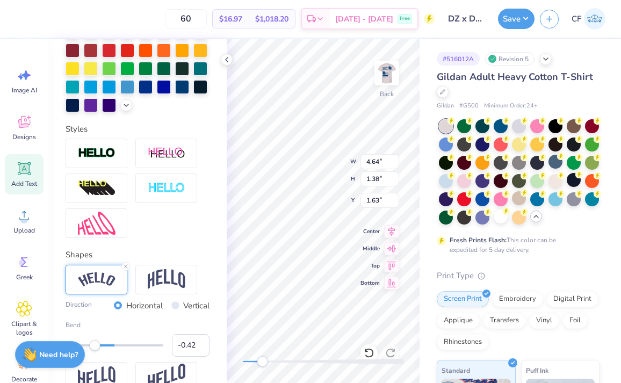
type input "-0.43"
drag, startPoint x: 140, startPoint y: 346, endPoint x: 95, endPoint y: 346, distance: 44.6
click at [94, 347] on div "Accessibility label" at bounding box center [93, 345] width 11 height 11
type input "-0.57"
drag, startPoint x: 97, startPoint y: 345, endPoint x: 86, endPoint y: 345, distance: 10.2
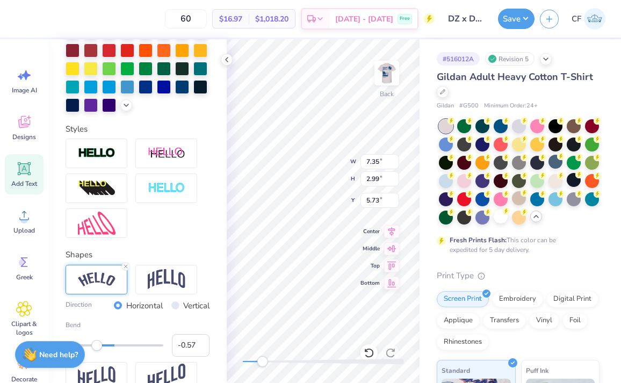
click at [91, 345] on div "Accessibility label" at bounding box center [96, 345] width 11 height 11
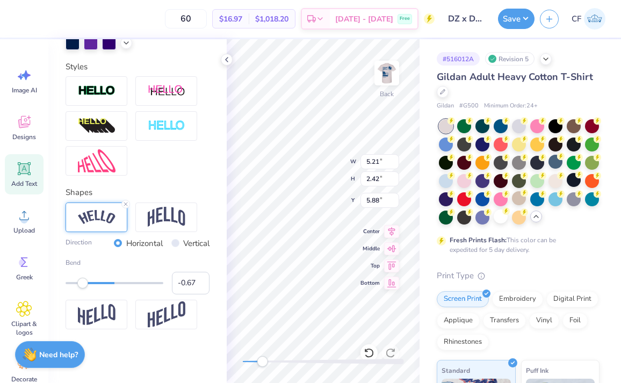
type input "-0.68"
click at [81, 280] on div "Accessibility label" at bounding box center [81, 283] width 11 height 11
type input "-0.77"
click at [77, 285] on div "Accessibility label" at bounding box center [76, 283] width 11 height 11
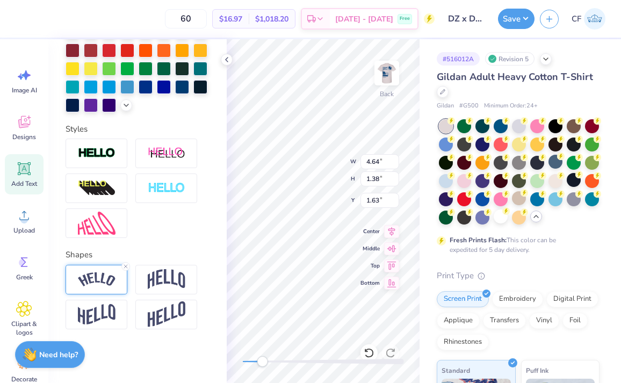
scroll to position [284, 0]
click at [98, 274] on img at bounding box center [97, 279] width 38 height 15
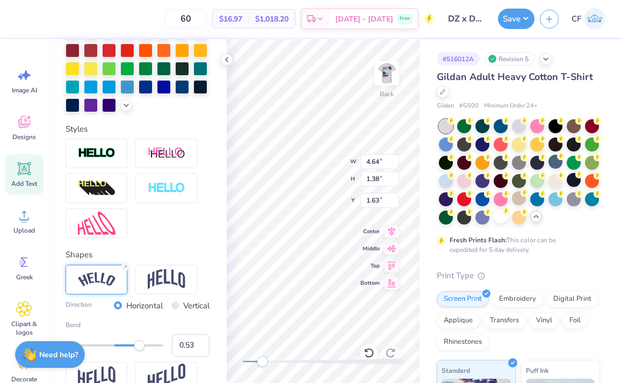
type input "0.54"
click at [141, 344] on div "Accessibility label" at bounding box center [139, 345] width 11 height 11
drag, startPoint x: 264, startPoint y: 360, endPoint x: 239, endPoint y: 360, distance: 24.7
click at [239, 360] on div "Accessibility label" at bounding box center [242, 361] width 11 height 11
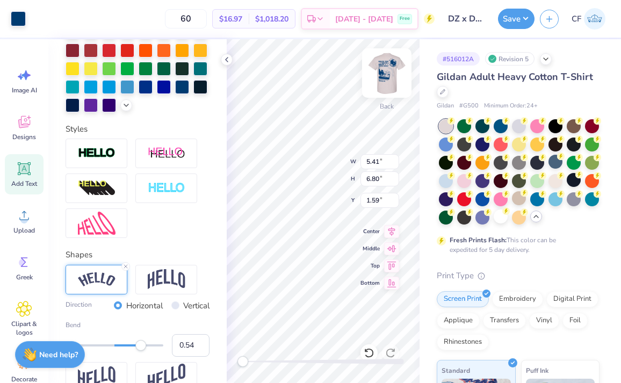
type input "3.84"
type input "5.43"
type input "2.66"
type input "4.55"
type input "5.73"
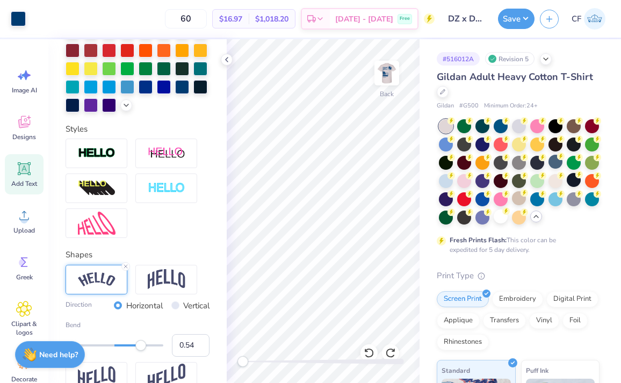
click at [423, 213] on div "Art colors 60 $16.97 Per Item $1,018.20 Total Est. Delivery [DATE] - [DATE] Fre…" at bounding box center [310, 191] width 621 height 383
type input "3.62"
type input "4.93"
type input "3.34"
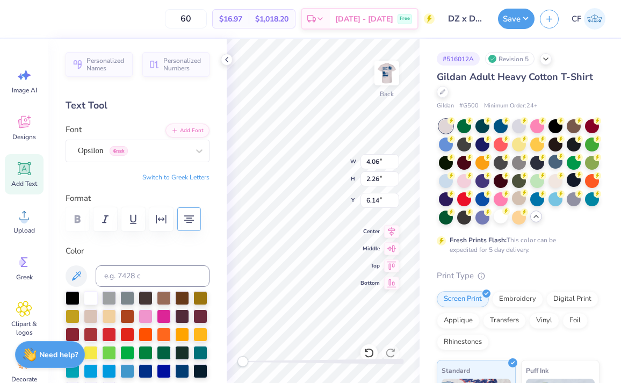
scroll to position [0, 0]
drag, startPoint x: 241, startPoint y: 359, endPoint x: 256, endPoint y: 360, distance: 14.5
click at [256, 360] on div "Accessibility label" at bounding box center [252, 361] width 11 height 11
drag, startPoint x: 252, startPoint y: 362, endPoint x: 223, endPoint y: 364, distance: 28.6
click at [223, 364] on div "Art colors 60 $16.97 Per Item $1,018.20 Total Est. Delivery [DATE] - [DATE] Fre…" at bounding box center [310, 191] width 621 height 383
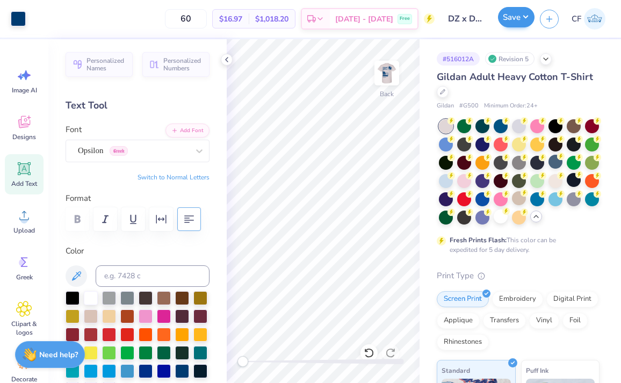
click at [512, 15] on button "Save" at bounding box center [516, 17] width 37 height 20
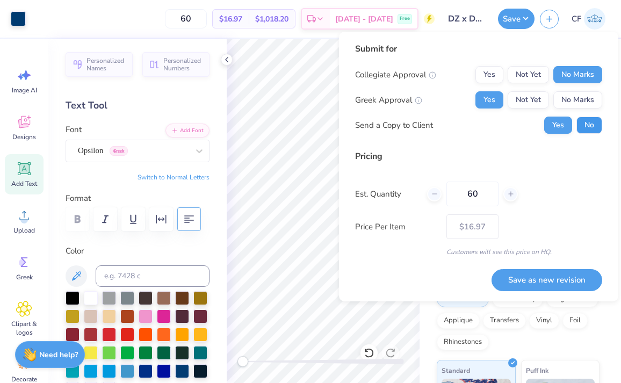
click at [579, 130] on button "No" at bounding box center [589, 125] width 26 height 17
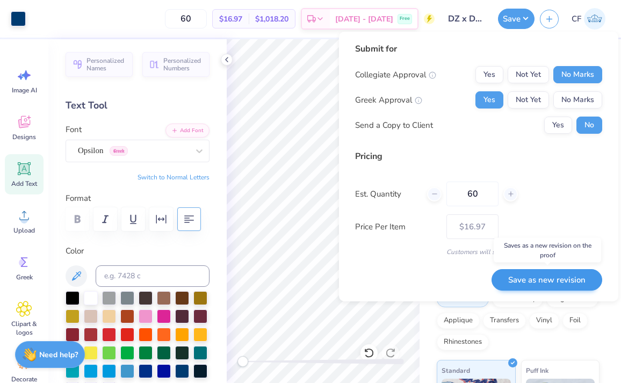
click at [529, 276] on button "Save as new revision" at bounding box center [547, 280] width 111 height 22
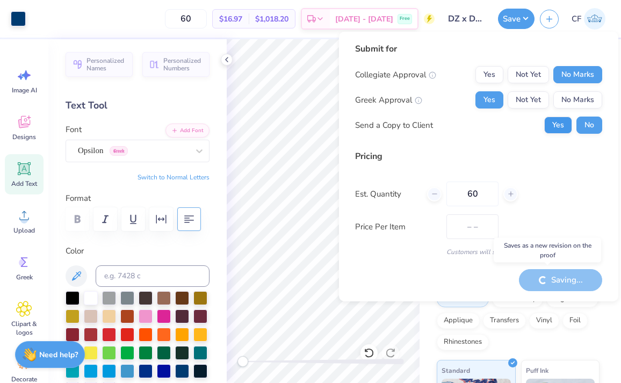
type input "$16.97"
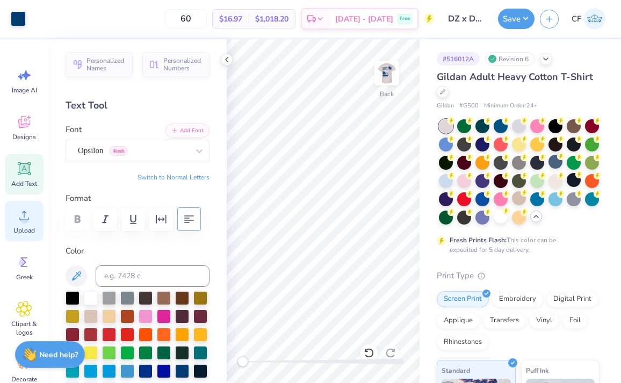
click at [21, 216] on icon at bounding box center [24, 215] width 16 height 16
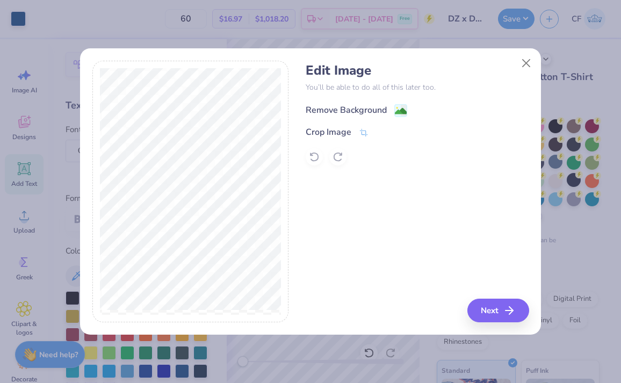
click at [403, 109] on image at bounding box center [401, 111] width 12 height 12
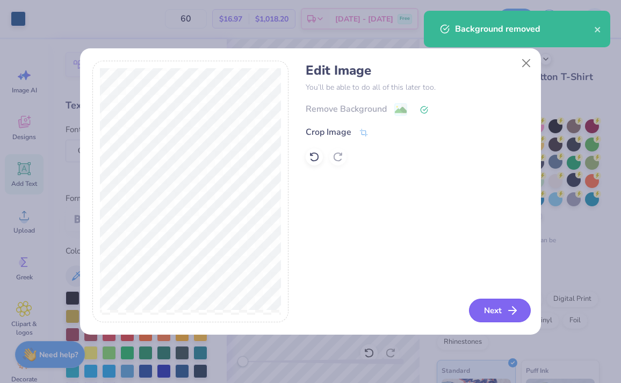
click at [478, 313] on button "Next" at bounding box center [500, 311] width 62 height 24
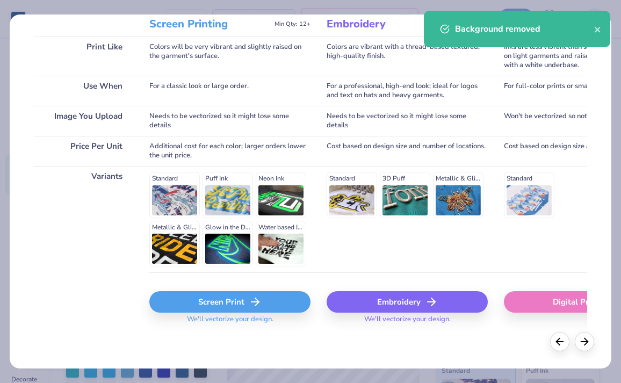
click at [223, 302] on div "Screen Print" at bounding box center [229, 301] width 161 height 21
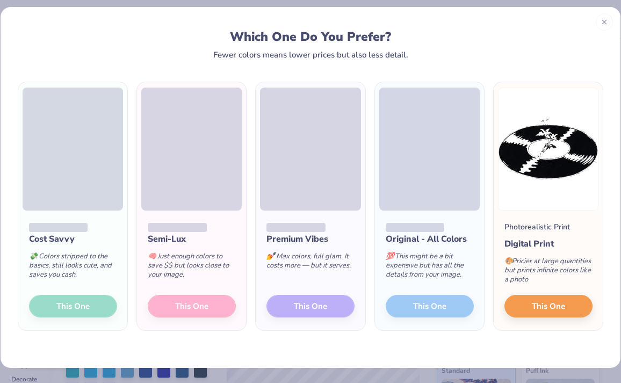
scroll to position [8, 0]
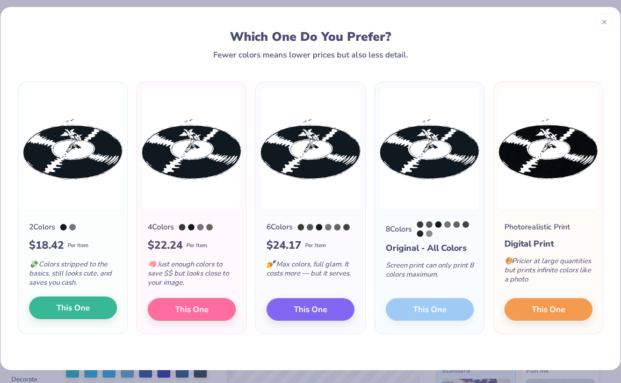
click at [75, 310] on span "This One" at bounding box center [72, 308] width 33 height 12
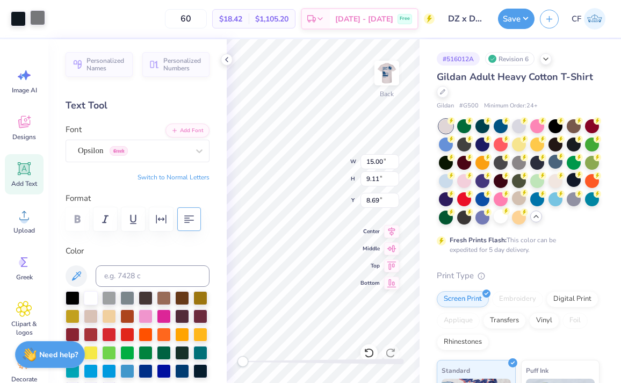
click at [38, 17] on div at bounding box center [37, 17] width 15 height 15
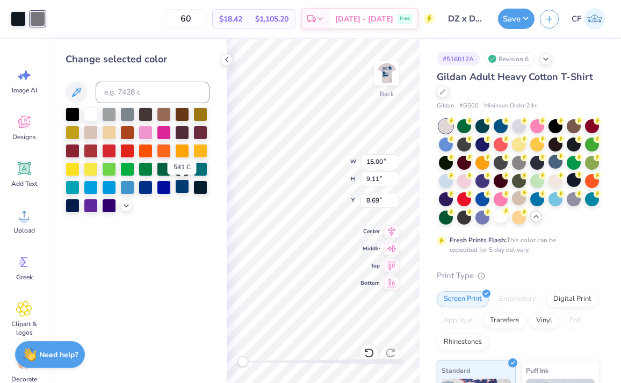
click at [180, 186] on div at bounding box center [182, 186] width 14 height 14
click at [14, 22] on div at bounding box center [18, 17] width 15 height 15
click at [178, 192] on div at bounding box center [182, 186] width 14 height 14
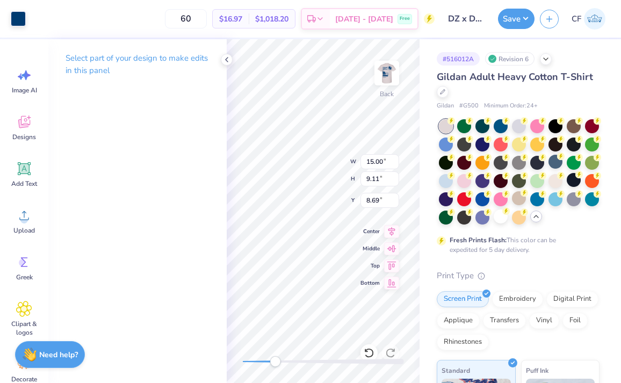
drag, startPoint x: 256, startPoint y: 360, endPoint x: 274, endPoint y: 360, distance: 18.3
click at [274, 360] on div at bounding box center [323, 361] width 161 height 5
type input "6.84"
type input "4.16"
type input "13.65"
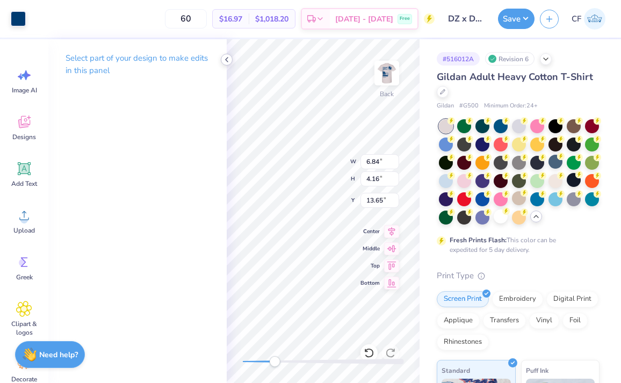
click at [232, 62] on div at bounding box center [227, 60] width 12 height 12
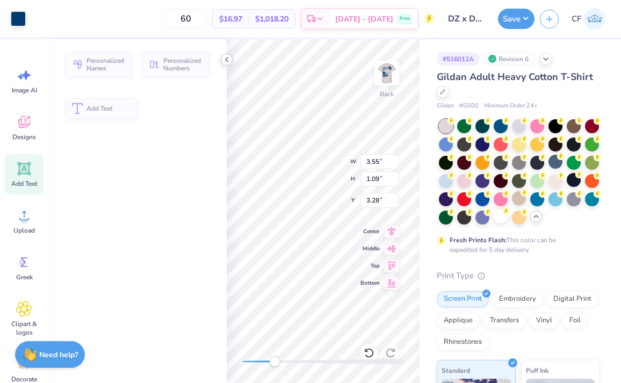
type input "3.55"
type input "1.09"
type input "3.28"
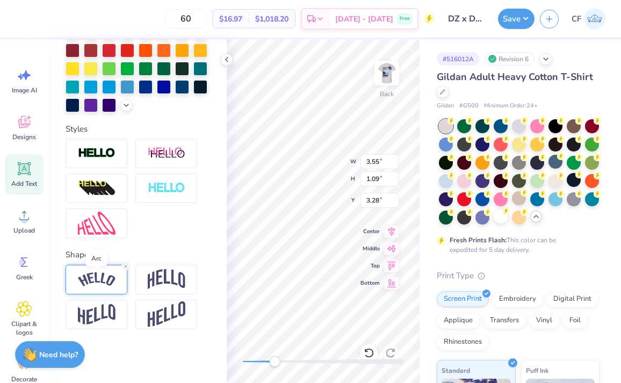
scroll to position [284, 0]
click at [89, 283] on img at bounding box center [97, 279] width 38 height 15
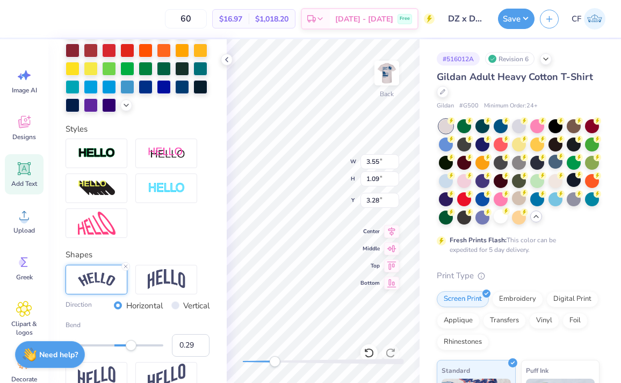
type input "0.27"
click at [129, 347] on div "Accessibility label" at bounding box center [127, 345] width 11 height 11
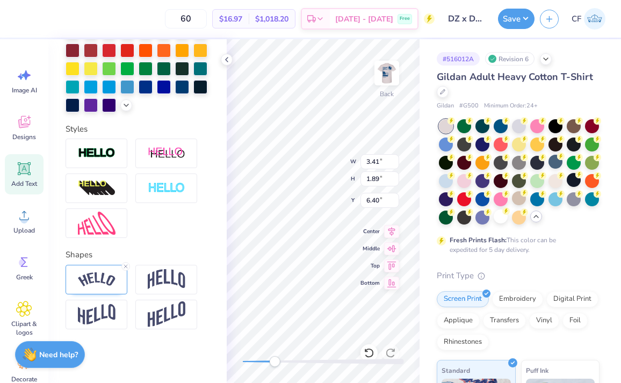
click at [92, 295] on div at bounding box center [138, 297] width 144 height 64
click at [97, 277] on img at bounding box center [97, 279] width 38 height 15
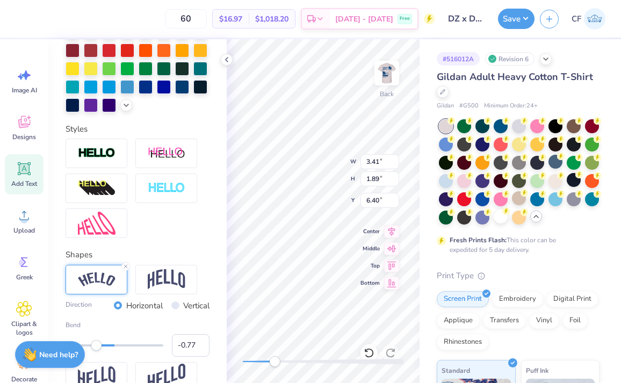
type input "-0.37"
click at [96, 345] on div at bounding box center [115, 345] width 98 height 2
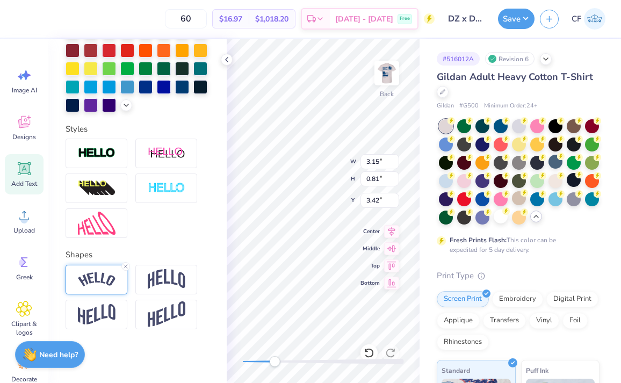
click at [98, 289] on div at bounding box center [97, 280] width 62 height 30
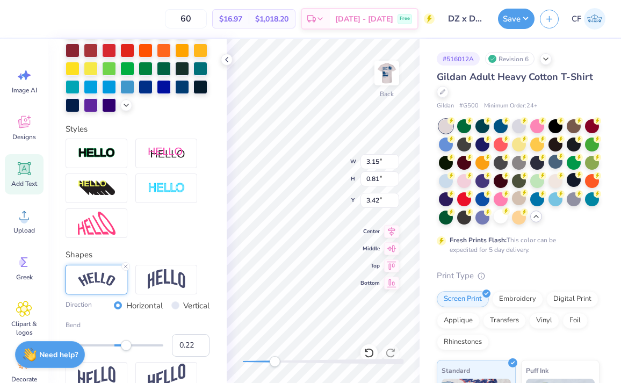
type input "0.21"
click at [125, 345] on div "Accessibility label" at bounding box center [124, 345] width 11 height 11
type input "0.41"
click at [134, 348] on div "Accessibility label" at bounding box center [133, 345] width 11 height 11
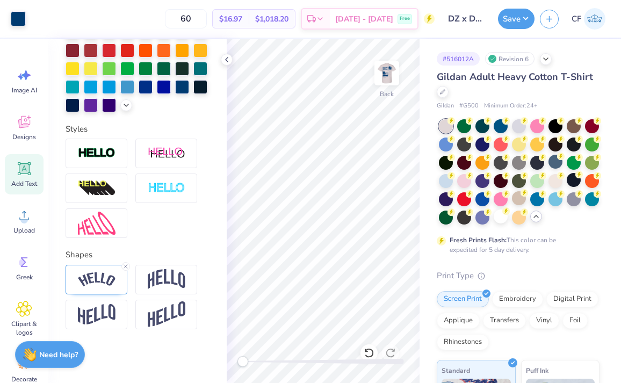
drag, startPoint x: 273, startPoint y: 358, endPoint x: 223, endPoint y: 358, distance: 49.4
click at [223, 358] on div "Art colors 60 $16.97 Per Item $1,018.20 Total Est. Delivery [DATE] - [DATE] Fre…" at bounding box center [310, 191] width 621 height 383
click at [513, 14] on button "Save" at bounding box center [516, 17] width 37 height 20
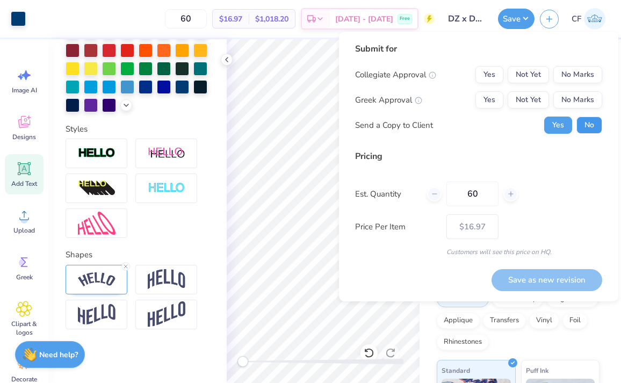
click at [581, 121] on button "No" at bounding box center [589, 125] width 26 height 17
click at [536, 109] on div "Collegiate Approval Yes Not Yet No Marks Greek Approval Yes Not Yet No Marks Se…" at bounding box center [478, 100] width 247 height 68
click at [518, 109] on div "Collegiate Approval Yes Not Yet No Marks Greek Approval Yes Not Yet No Marks Se…" at bounding box center [478, 100] width 247 height 68
click at [499, 100] on button "Yes" at bounding box center [489, 99] width 28 height 17
click at [562, 77] on button "No Marks" at bounding box center [577, 74] width 49 height 17
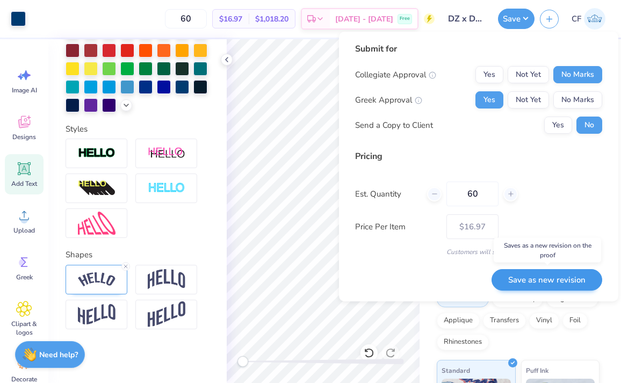
click at [524, 279] on button "Save as new revision" at bounding box center [547, 280] width 111 height 22
type input "$16.97"
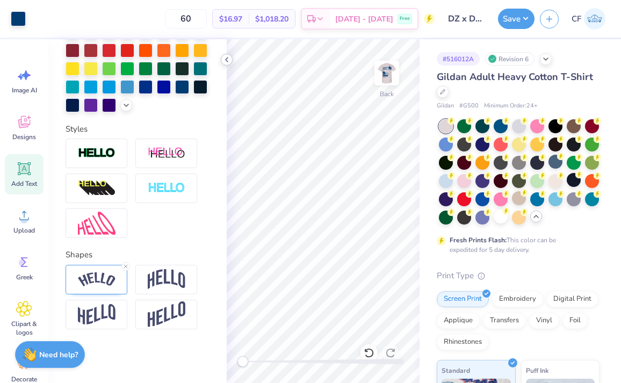
click at [227, 60] on icon at bounding box center [226, 59] width 9 height 9
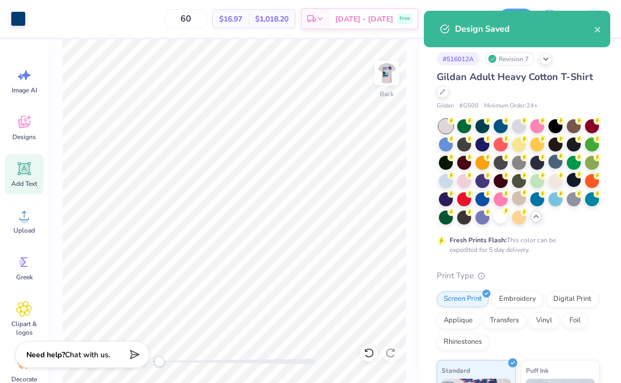
drag, startPoint x: 157, startPoint y: 362, endPoint x: 199, endPoint y: 358, distance: 42.1
click at [199, 358] on div at bounding box center [234, 361] width 161 height 11
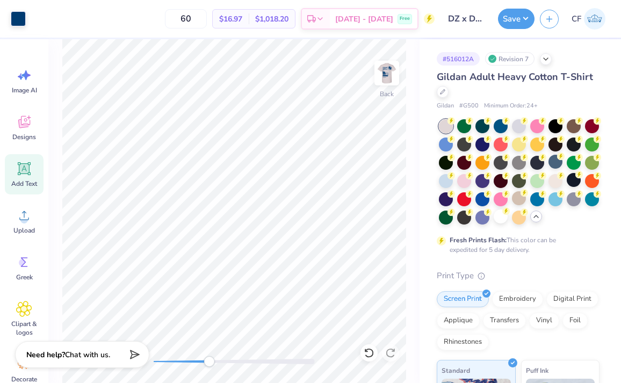
drag, startPoint x: 194, startPoint y: 363, endPoint x: 209, endPoint y: 363, distance: 14.5
click at [209, 363] on div "Accessibility label" at bounding box center [209, 361] width 11 height 11
click at [386, 64] on img at bounding box center [386, 73] width 43 height 43
drag, startPoint x: 202, startPoint y: 361, endPoint x: 138, endPoint y: 364, distance: 64.0
click at [138, 364] on div "Art colors 60 $16.97 Per Item $1,018.20 Total Est. Delivery [DATE] - [DATE] Fre…" at bounding box center [310, 191] width 621 height 383
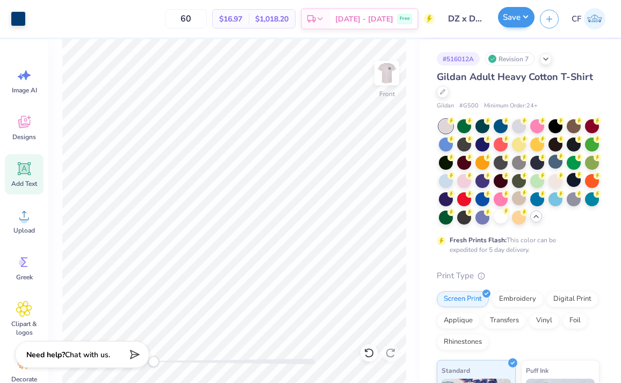
click at [509, 21] on button "Save" at bounding box center [516, 17] width 37 height 20
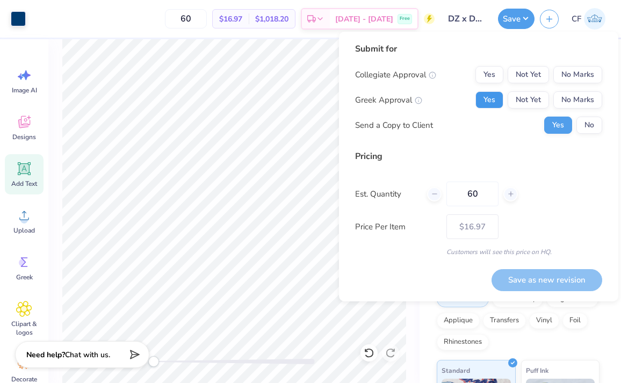
click at [487, 102] on button "Yes" at bounding box center [489, 99] width 28 height 17
click at [575, 74] on button "No Marks" at bounding box center [577, 74] width 49 height 17
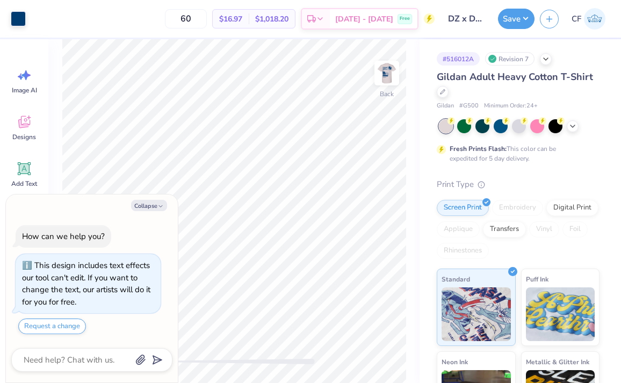
click at [153, 200] on div "Collapse How can we help you? This design includes text effects our tool can't …" at bounding box center [92, 288] width 172 height 189
click at [153, 205] on button "Collapse" at bounding box center [149, 205] width 36 height 11
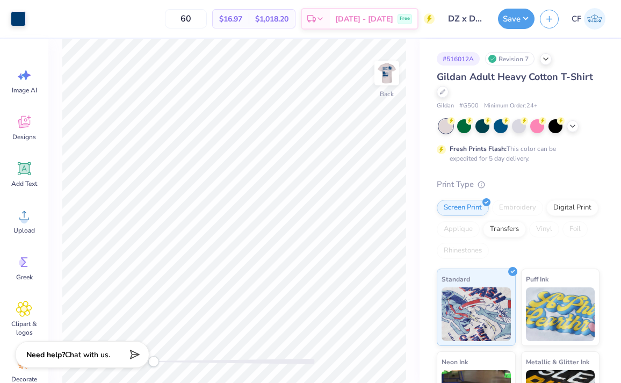
type textarea "x"
click at [391, 74] on img at bounding box center [386, 73] width 43 height 43
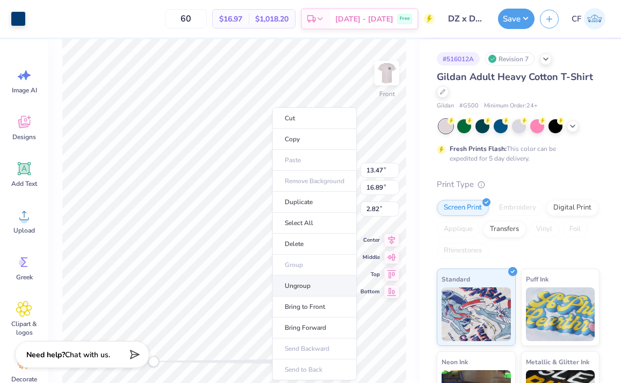
click at [286, 278] on li "Ungroup" at bounding box center [314, 286] width 84 height 21
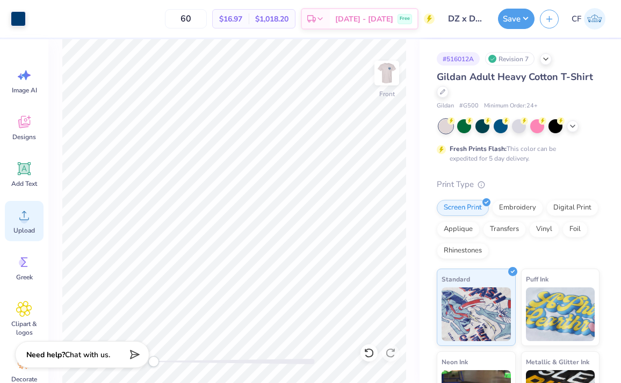
click at [25, 218] on circle at bounding box center [24, 220] width 8 height 8
click at [26, 216] on icon at bounding box center [24, 215] width 16 height 16
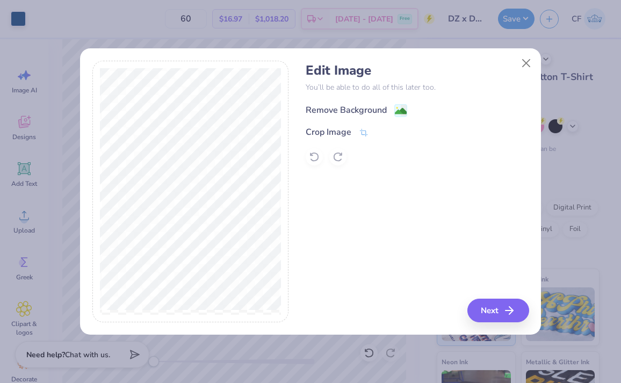
click at [388, 106] on div "Remove Background" at bounding box center [357, 110] width 102 height 13
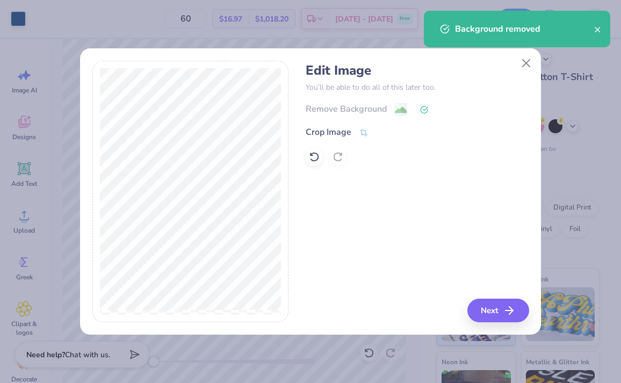
click at [493, 298] on div "Edit Image You’ll be able to do all of this later too. Remove Background Crop I…" at bounding box center [417, 192] width 223 height 262
click at [490, 309] on button "Next" at bounding box center [500, 311] width 62 height 24
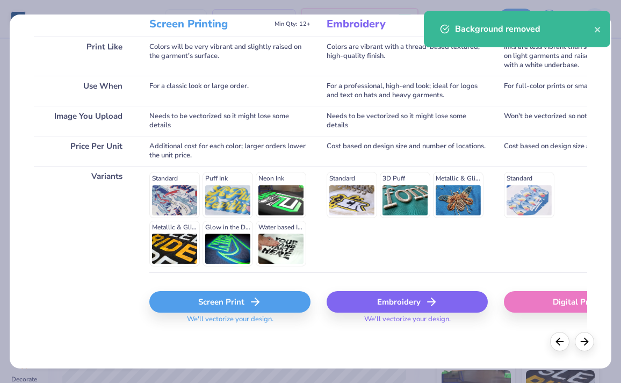
click at [178, 295] on div "Screen Print" at bounding box center [229, 301] width 161 height 21
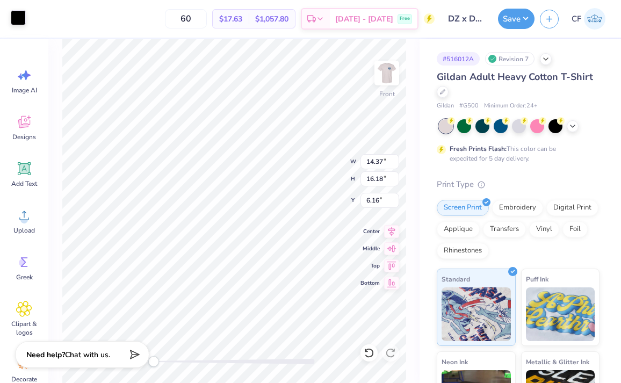
click at [23, 19] on div at bounding box center [18, 17] width 15 height 15
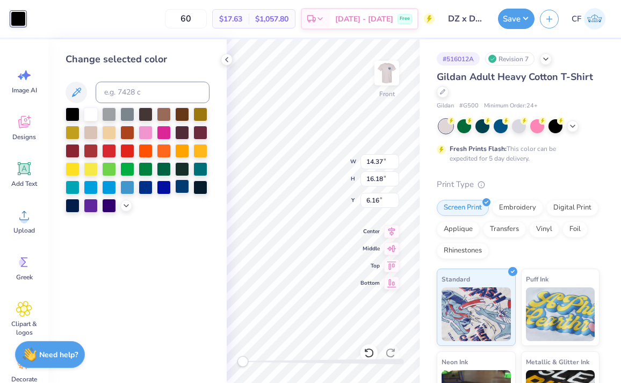
click at [181, 192] on div at bounding box center [182, 186] width 14 height 14
click at [176, 180] on div at bounding box center [138, 159] width 144 height 105
click at [177, 188] on div at bounding box center [182, 186] width 14 height 14
click at [182, 192] on div at bounding box center [182, 186] width 14 height 14
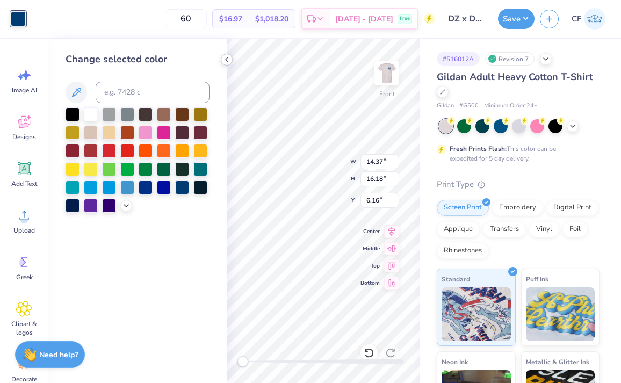
click at [230, 62] on icon at bounding box center [226, 59] width 9 height 9
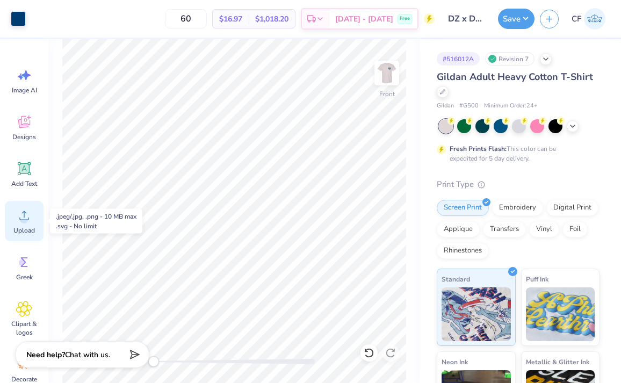
click at [27, 213] on icon at bounding box center [24, 215] width 16 height 16
click at [16, 208] on div "Upload" at bounding box center [24, 221] width 39 height 40
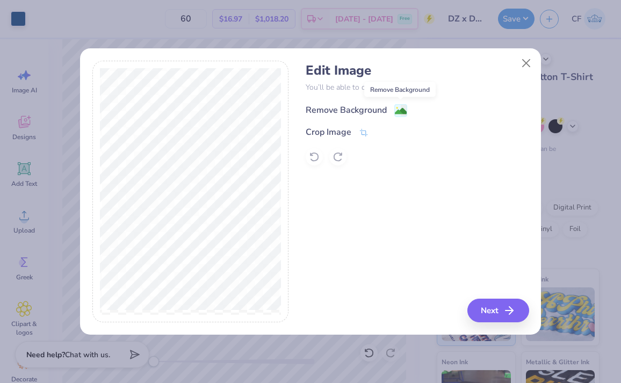
click at [399, 114] on image at bounding box center [401, 111] width 12 height 12
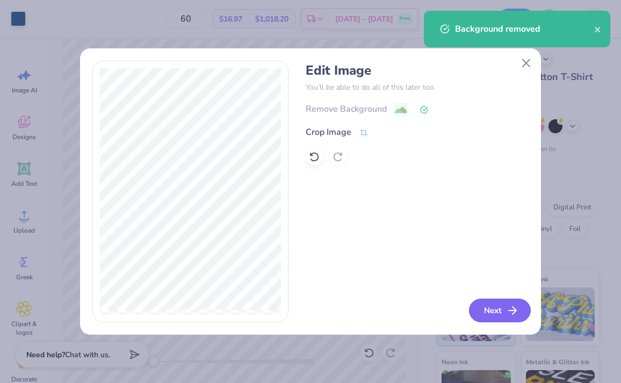
click at [496, 317] on button "Next" at bounding box center [500, 311] width 62 height 24
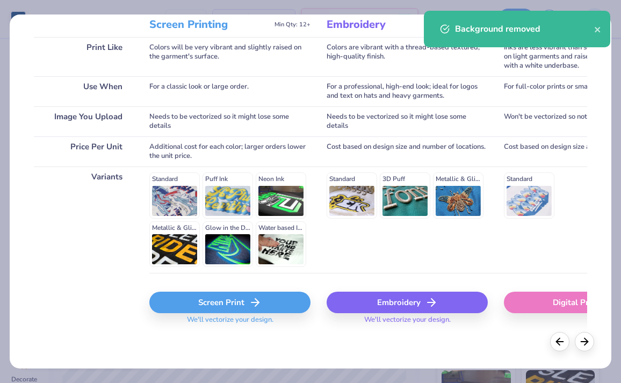
click at [211, 306] on div "Screen Print" at bounding box center [229, 302] width 161 height 21
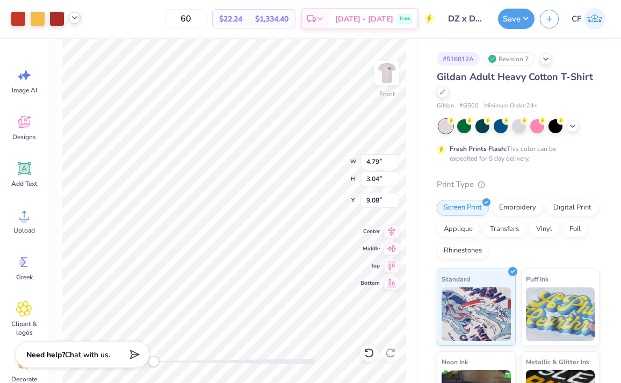
click at [78, 18] on icon at bounding box center [74, 17] width 9 height 9
click at [15, 21] on div at bounding box center [18, 17] width 15 height 15
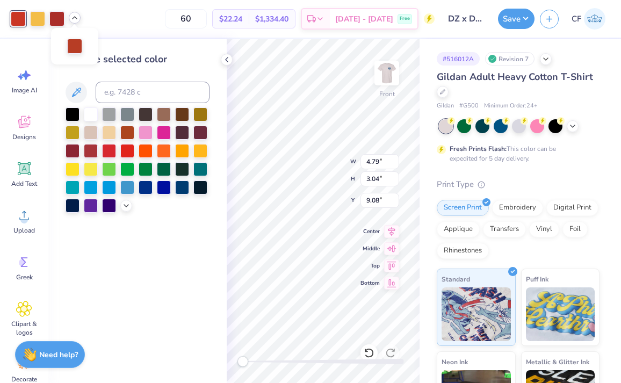
click at [218, 280] on div "Change selected color" at bounding box center [137, 211] width 178 height 344
